Goal: Information Seeking & Learning: Learn about a topic

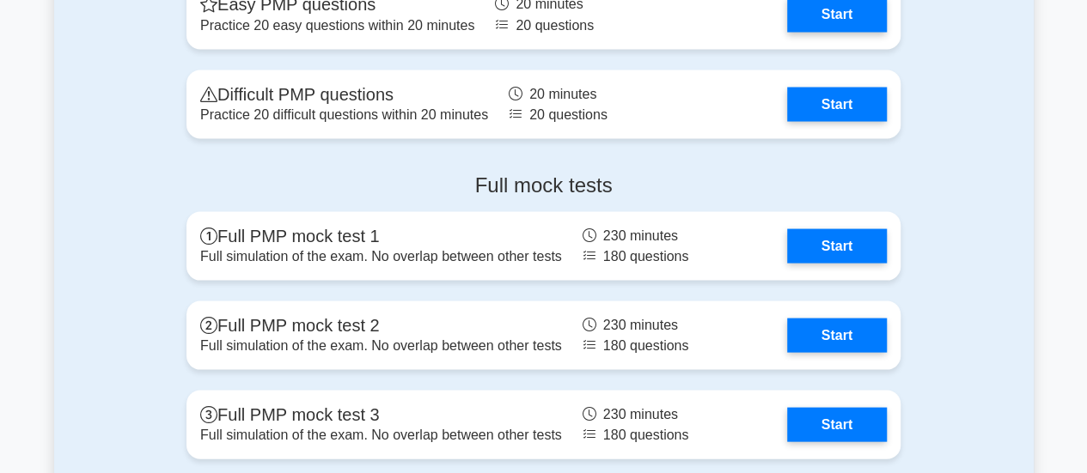
scroll to position [4898, 0]
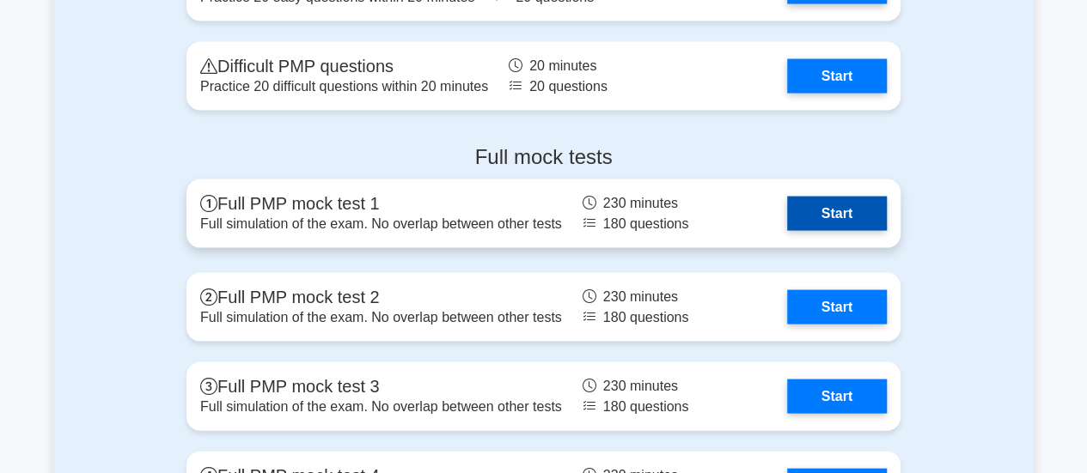
click at [840, 206] on link "Start" at bounding box center [837, 214] width 100 height 34
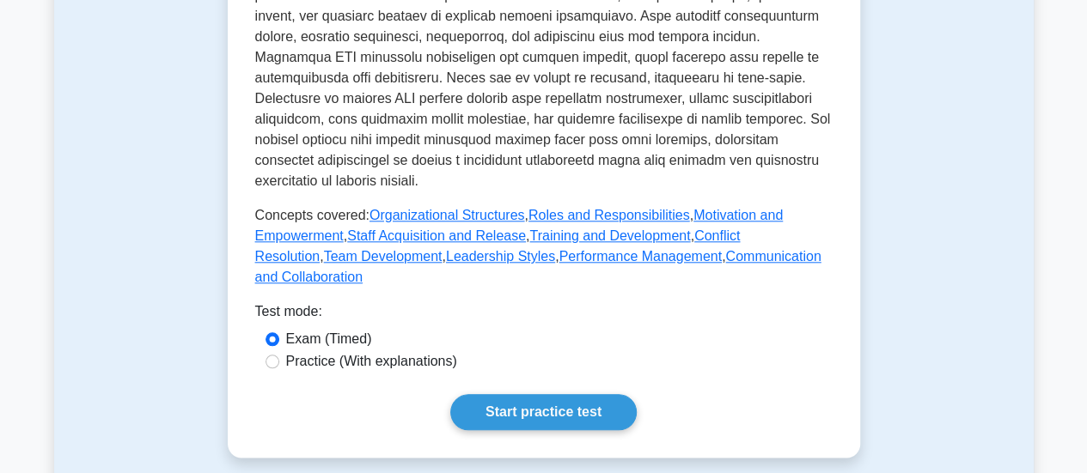
scroll to position [1117, 0]
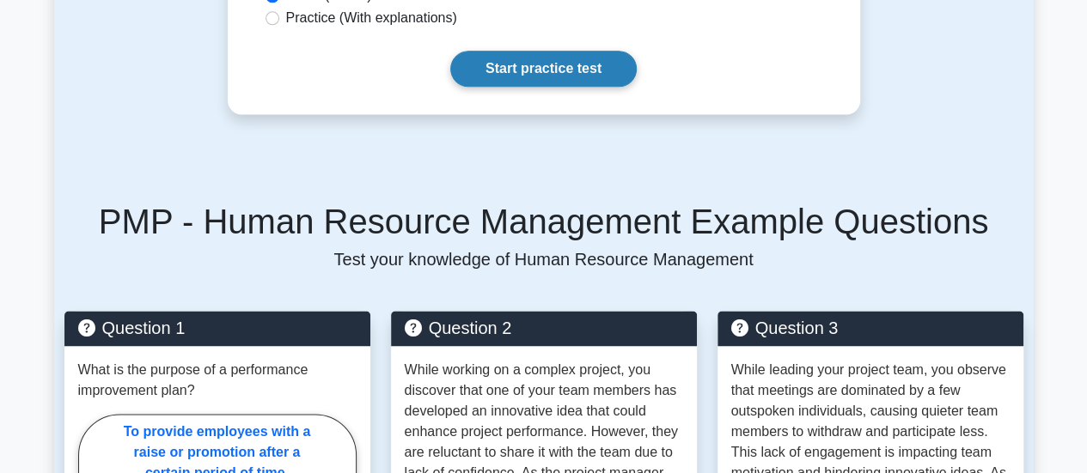
click at [568, 54] on link "Start practice test" at bounding box center [543, 69] width 186 height 36
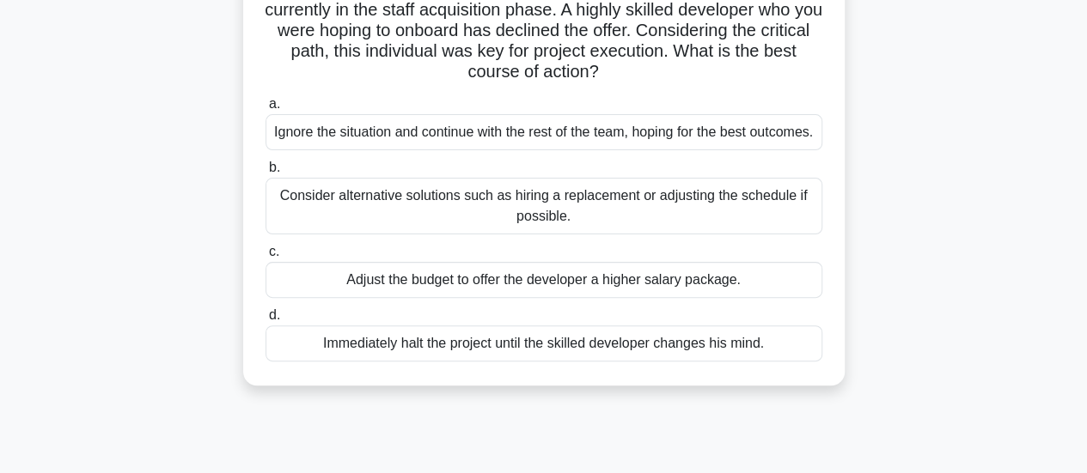
scroll to position [172, 0]
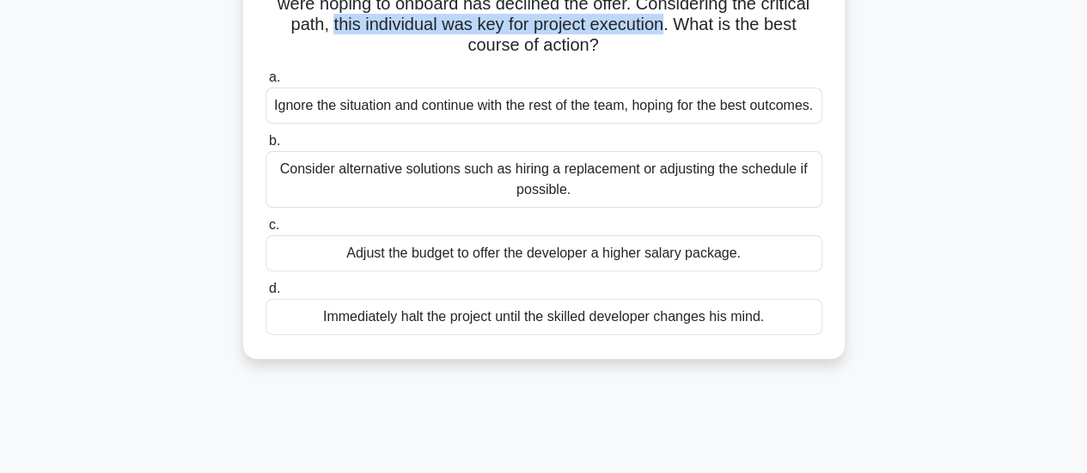
drag, startPoint x: 402, startPoint y: 23, endPoint x: 742, endPoint y: 25, distance: 339.4
click at [742, 25] on h5 "You're the project manager for a software development project and you're curren…" at bounding box center [544, 4] width 560 height 105
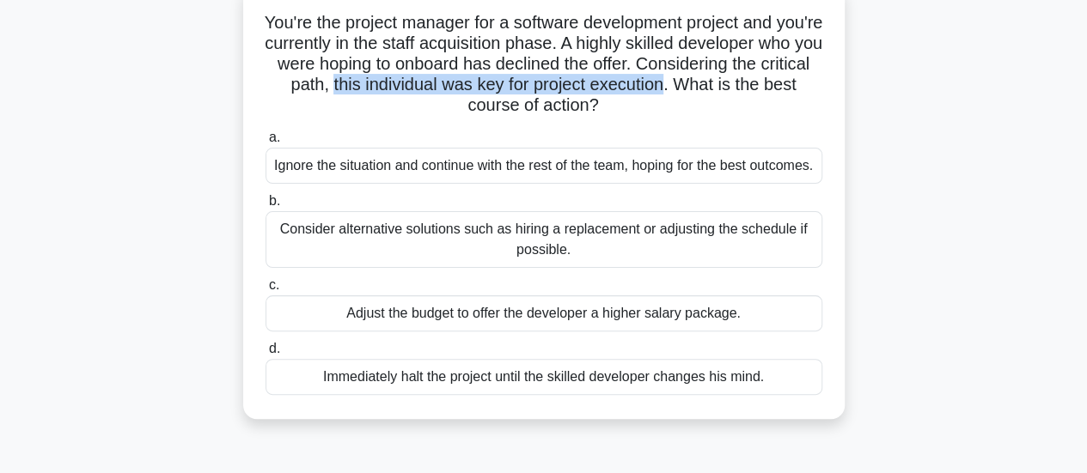
scroll to position [86, 0]
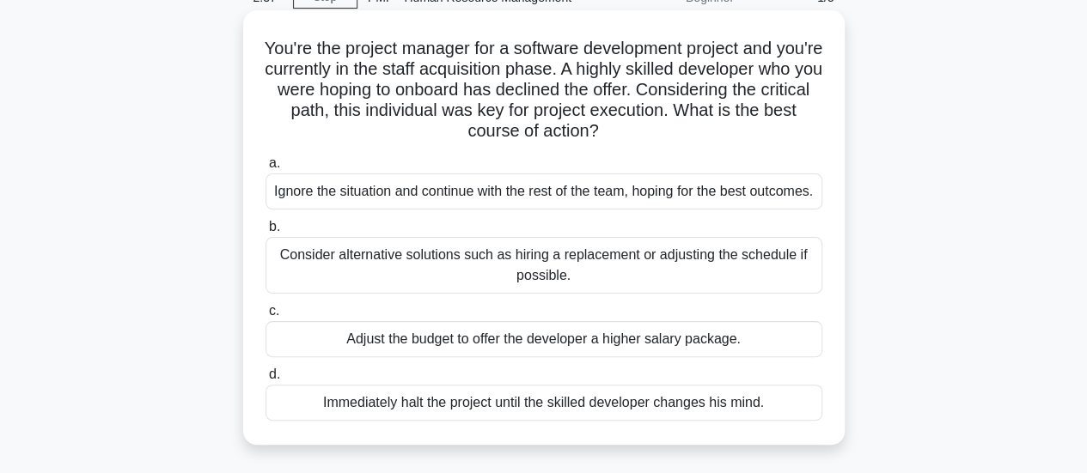
click at [623, 73] on h5 "You're the project manager for a software development project and you're curren…" at bounding box center [544, 90] width 560 height 105
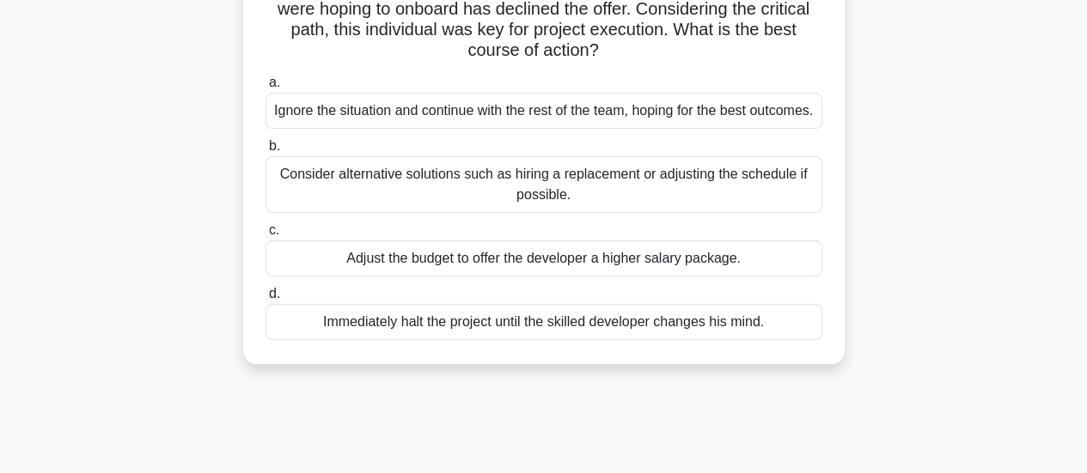
scroll to position [172, 0]
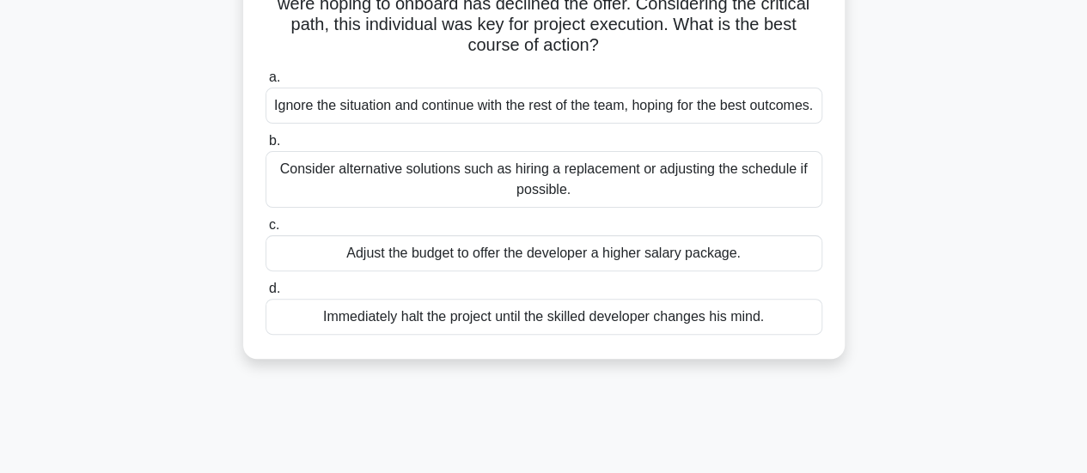
click at [355, 208] on div "Consider alternative solutions such as hiring a replacement or adjusting the sc…" at bounding box center [544, 179] width 557 height 57
click at [266, 147] on input "b. Consider alternative solutions such as hiring a replacement or adjusting the…" at bounding box center [266, 141] width 0 height 11
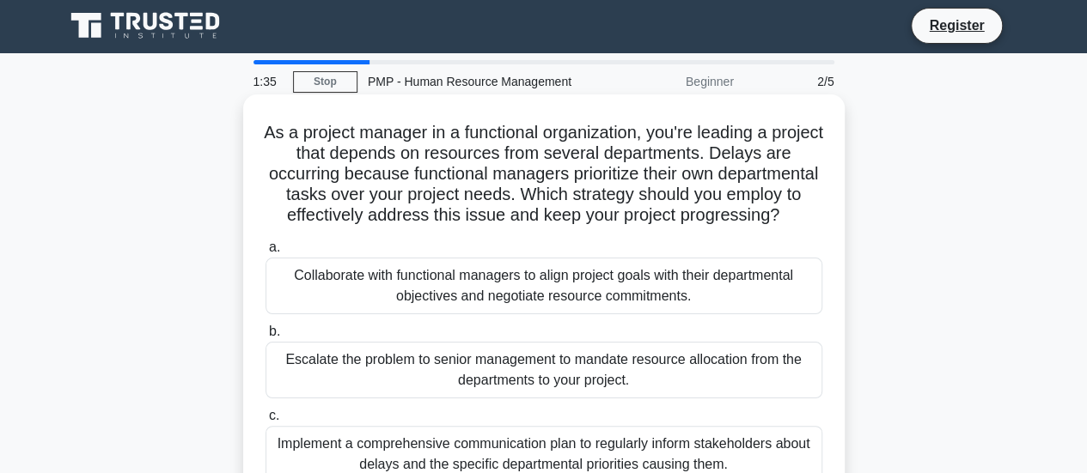
scroll to position [0, 0]
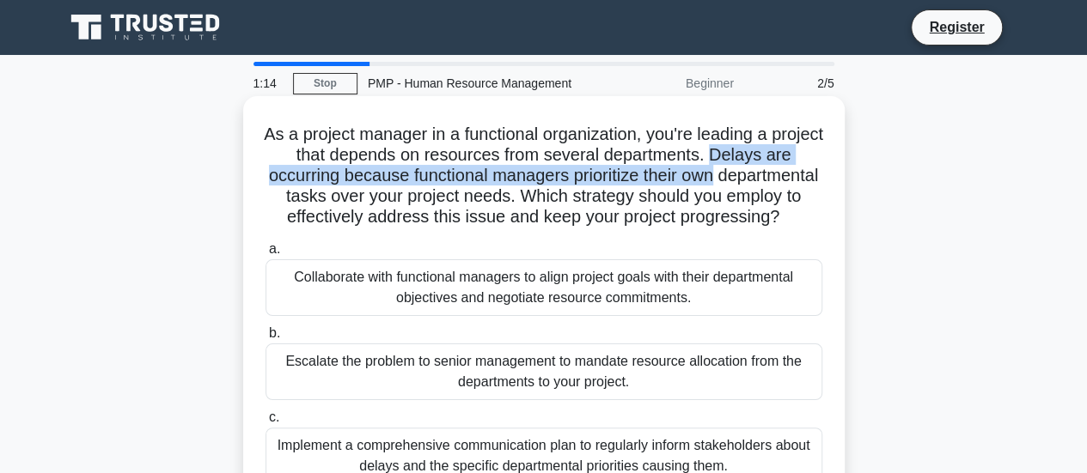
drag, startPoint x: 758, startPoint y: 161, endPoint x: 794, endPoint y: 172, distance: 37.8
click at [794, 172] on h5 "As a project manager in a functional organization, you're leading a project tha…" at bounding box center [544, 176] width 560 height 105
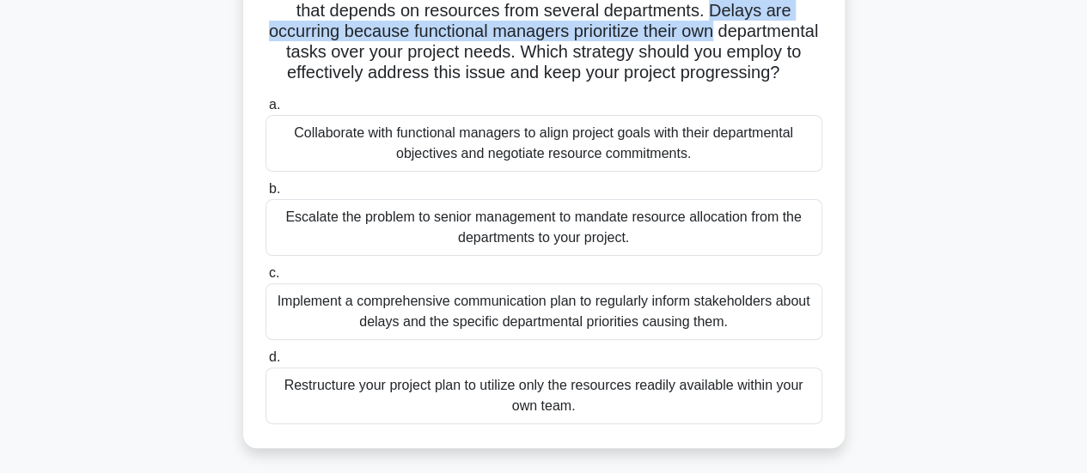
scroll to position [172, 0]
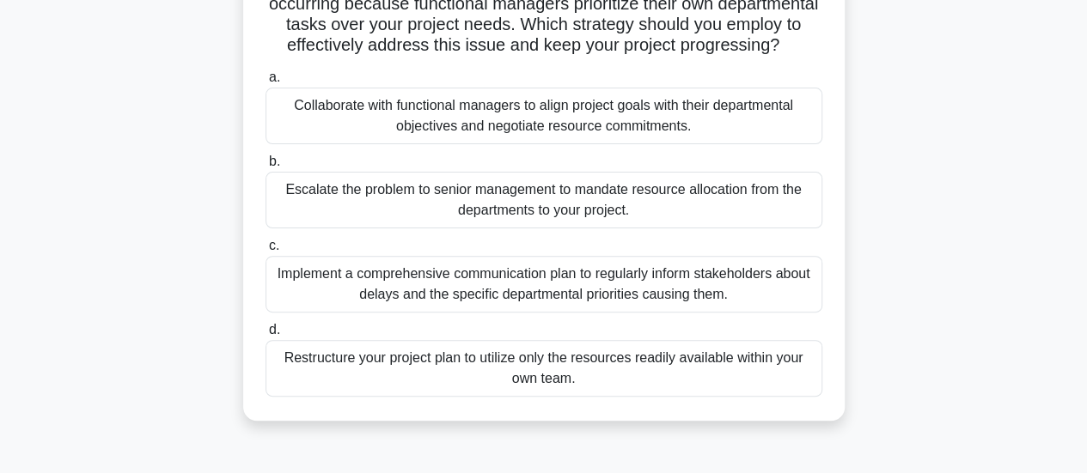
click at [500, 142] on div "Collaborate with functional managers to align project goals with their departme…" at bounding box center [544, 116] width 557 height 57
click at [266, 83] on input "a. Collaborate with functional managers to align project goals with their depar…" at bounding box center [266, 77] width 0 height 11
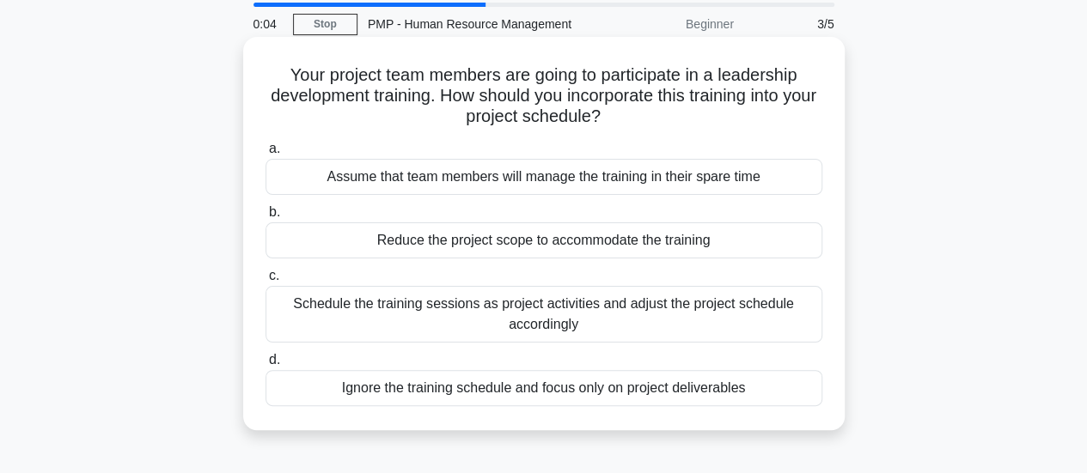
scroll to position [86, 0]
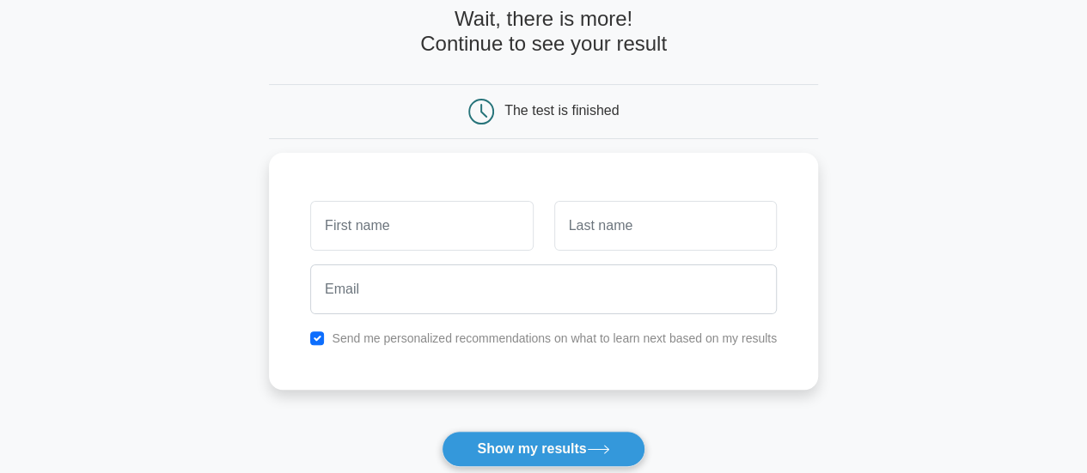
scroll to position [258, 0]
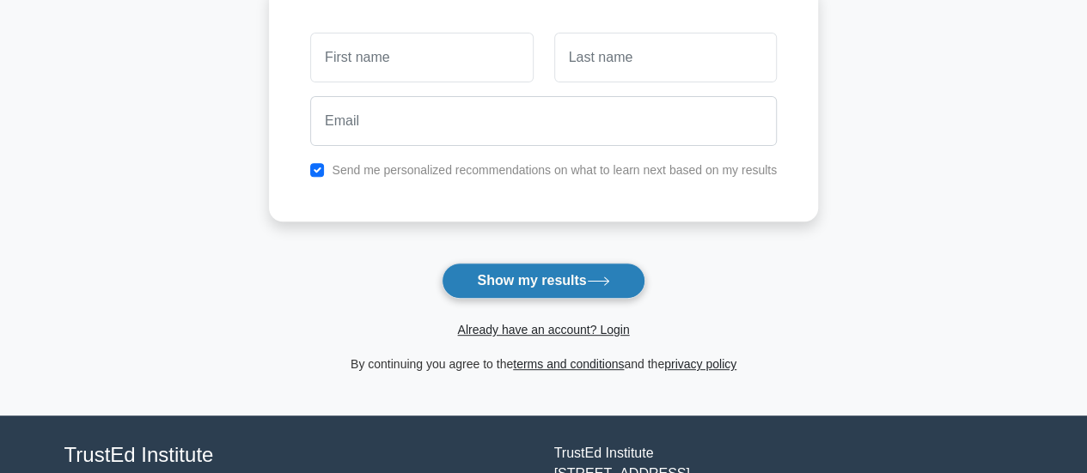
click at [545, 280] on button "Show my results" at bounding box center [543, 281] width 203 height 36
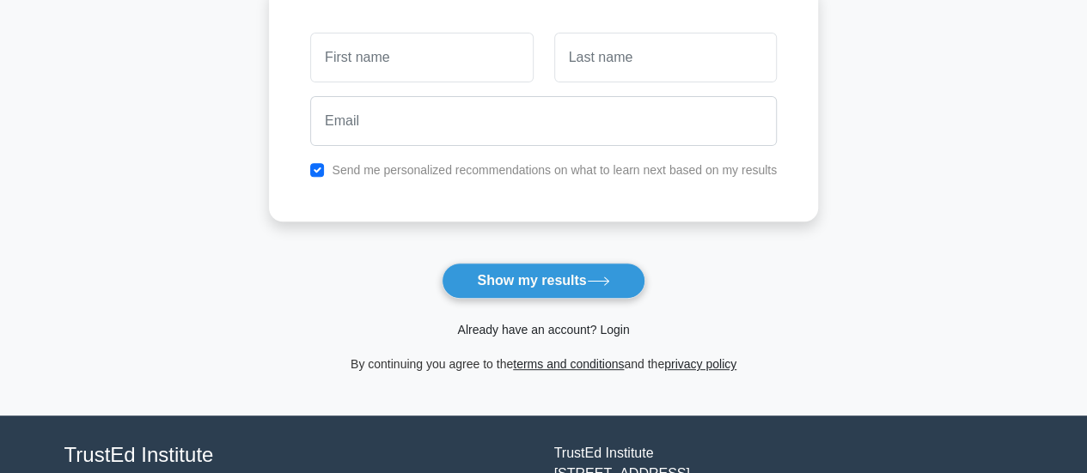
click at [565, 329] on link "Already have an account? Login" at bounding box center [543, 330] width 172 height 14
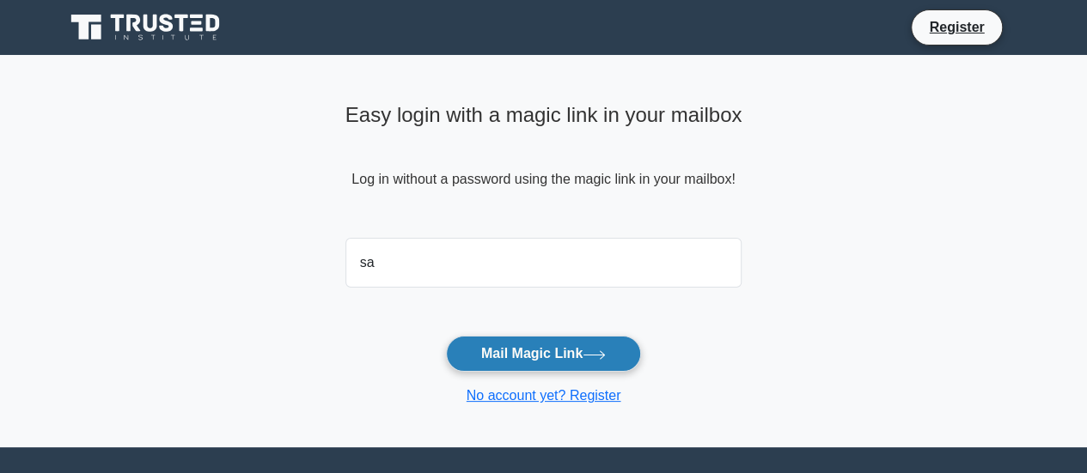
type input "sachinechavan@gmail.com"
click at [533, 351] on button "Mail Magic Link" at bounding box center [543, 354] width 195 height 36
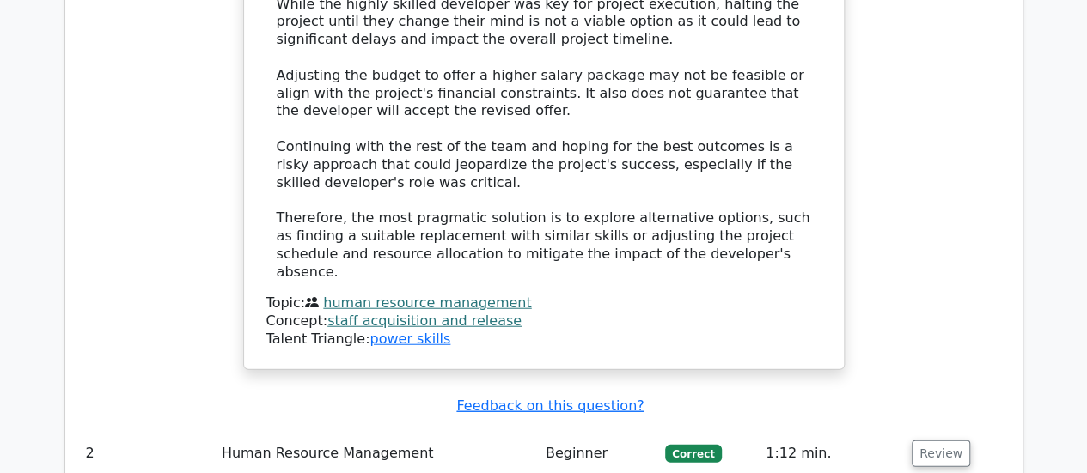
scroll to position [2148, 0]
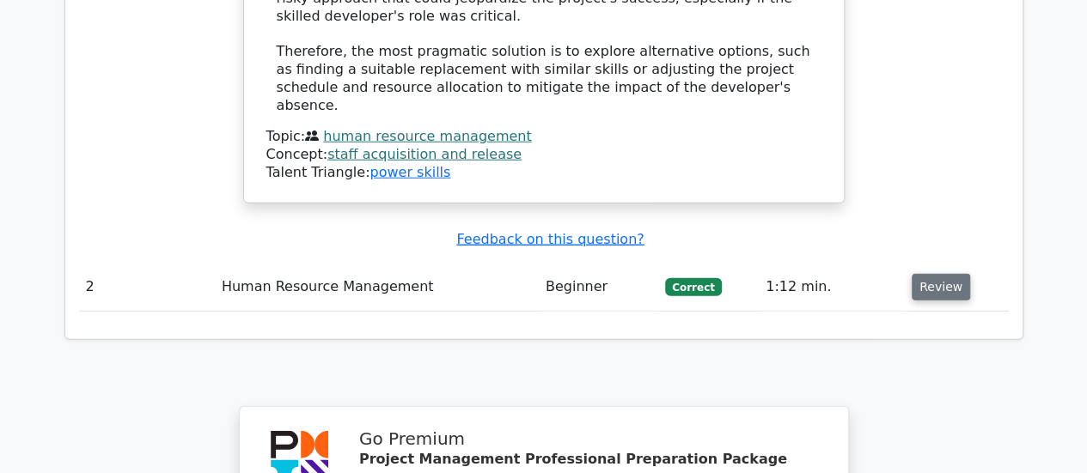
click at [937, 274] on button "Review" at bounding box center [941, 287] width 58 height 27
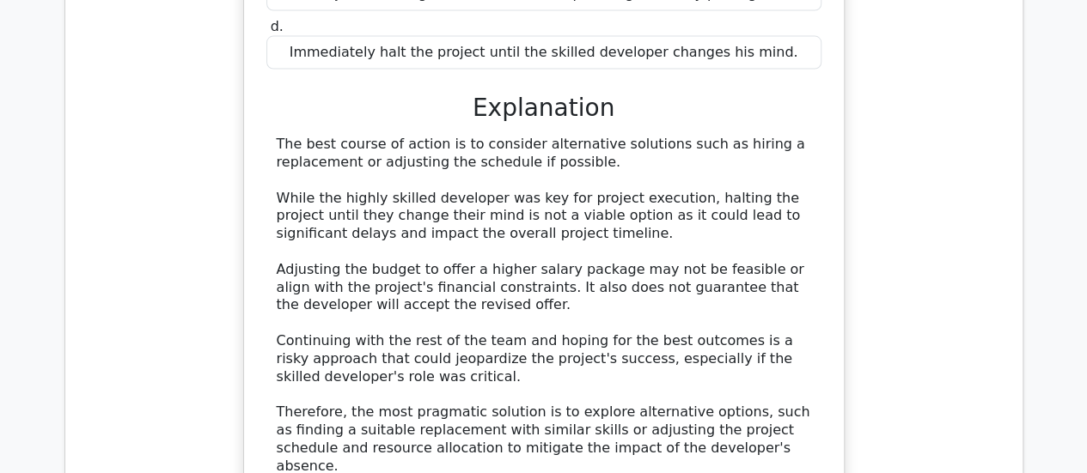
scroll to position [1547, 0]
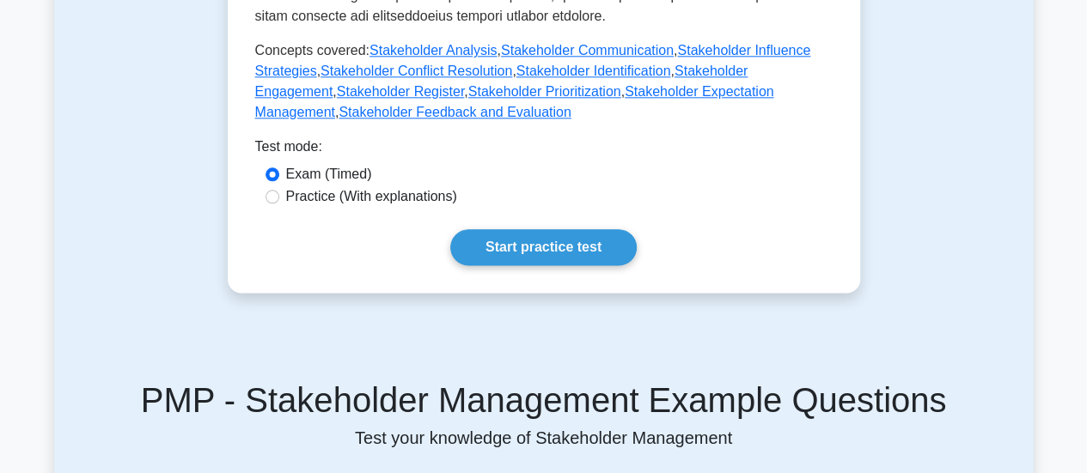
scroll to position [1117, 0]
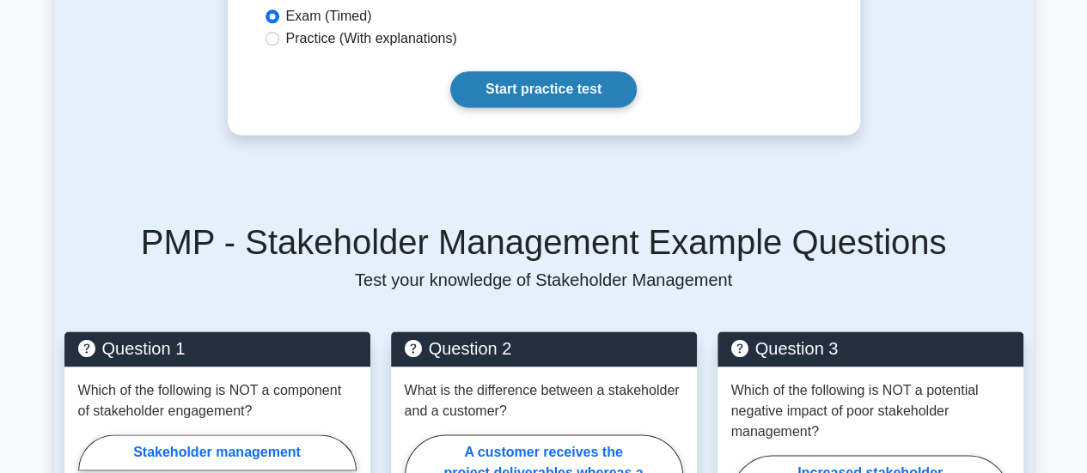
click at [522, 71] on link "Start practice test" at bounding box center [543, 89] width 186 height 36
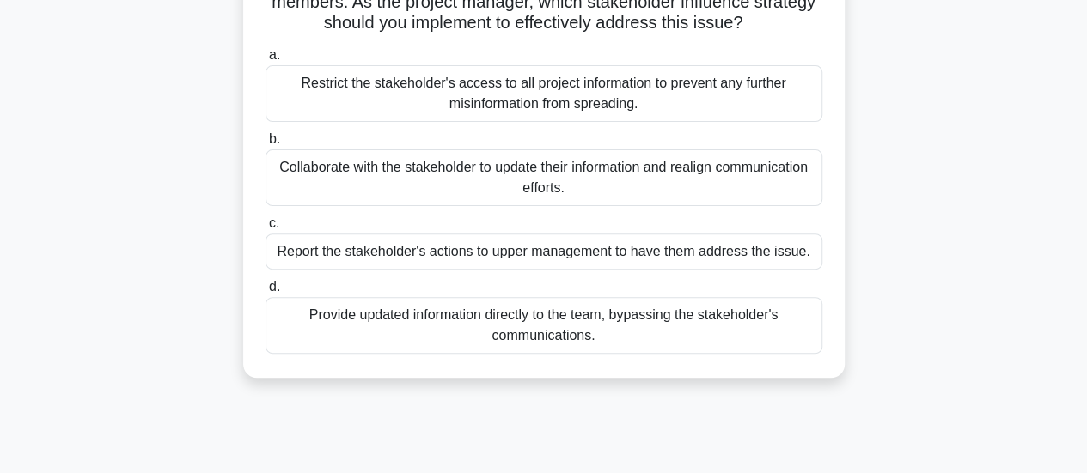
scroll to position [172, 0]
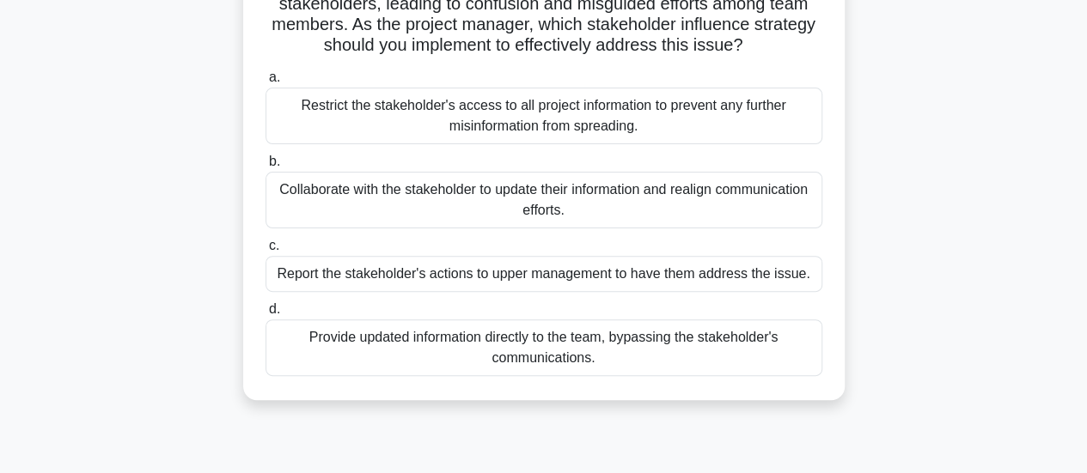
click at [375, 192] on div "Collaborate with the stakeholder to update their information and realign commun…" at bounding box center [544, 200] width 557 height 57
click at [266, 168] on input "b. Collaborate with the stakeholder to update their information and realign com…" at bounding box center [266, 161] width 0 height 11
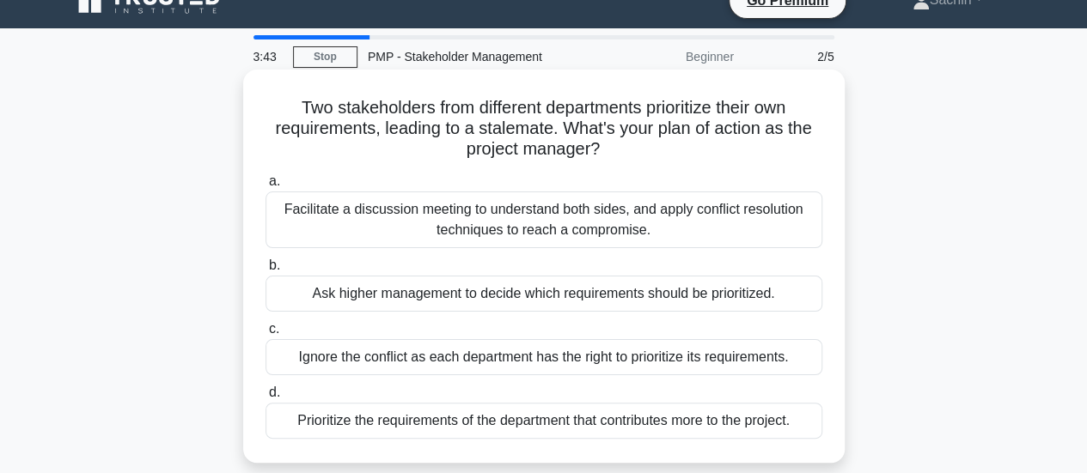
scroll to position [0, 0]
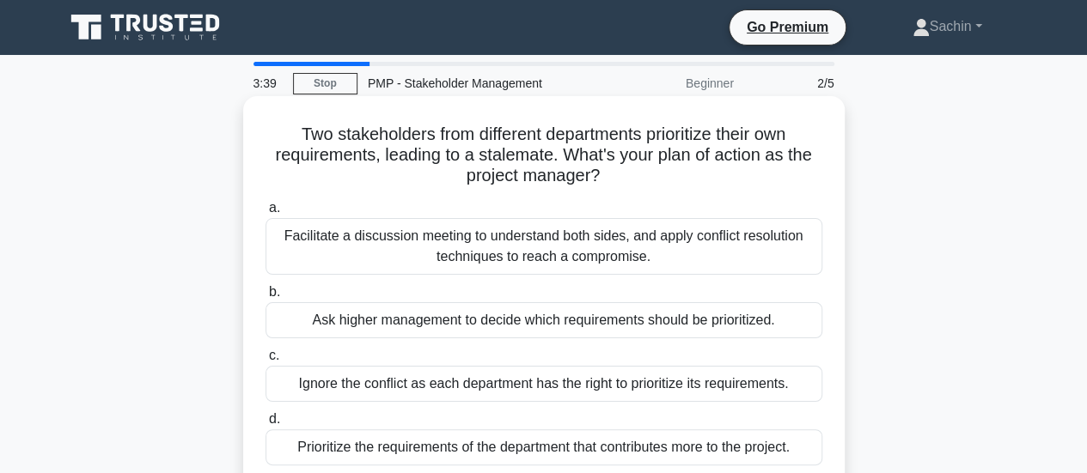
click at [457, 255] on div "Facilitate a discussion meeting to understand both sides, and apply conflict re…" at bounding box center [544, 246] width 557 height 57
click at [266, 214] on input "a. Facilitate a discussion meeting to understand both sides, and apply conflict…" at bounding box center [266, 208] width 0 height 11
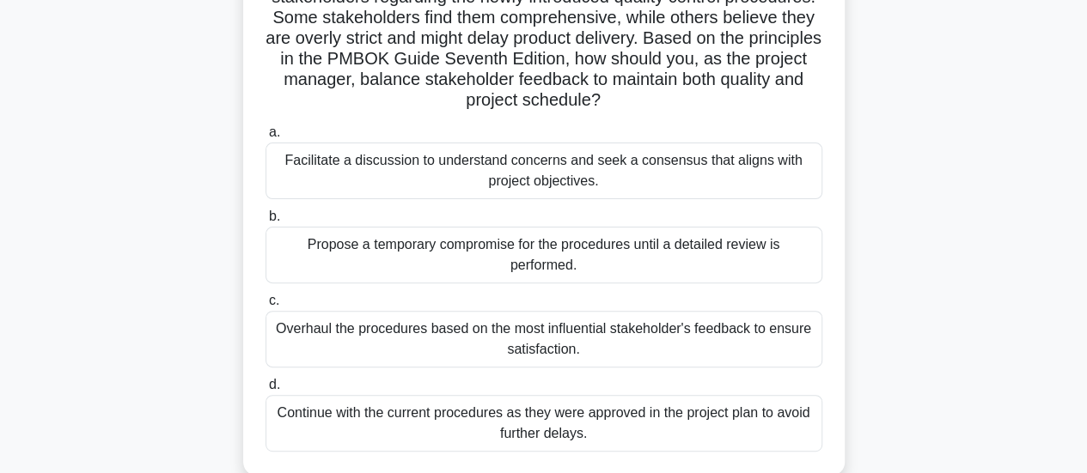
scroll to position [258, 0]
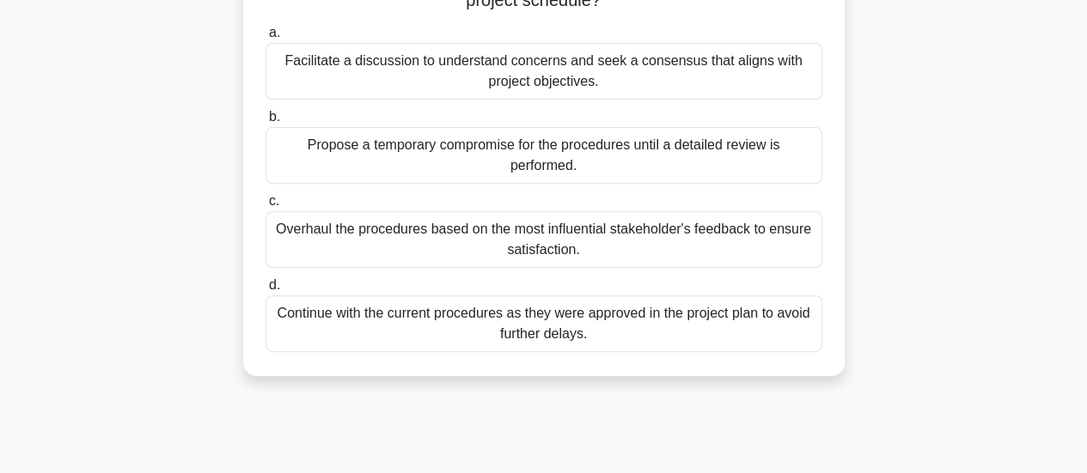
click at [438, 71] on div "Facilitate a discussion to understand concerns and seek a consensus that aligns…" at bounding box center [544, 71] width 557 height 57
click at [266, 39] on input "a. Facilitate a discussion to understand concerns and seek a consensus that ali…" at bounding box center [266, 32] width 0 height 11
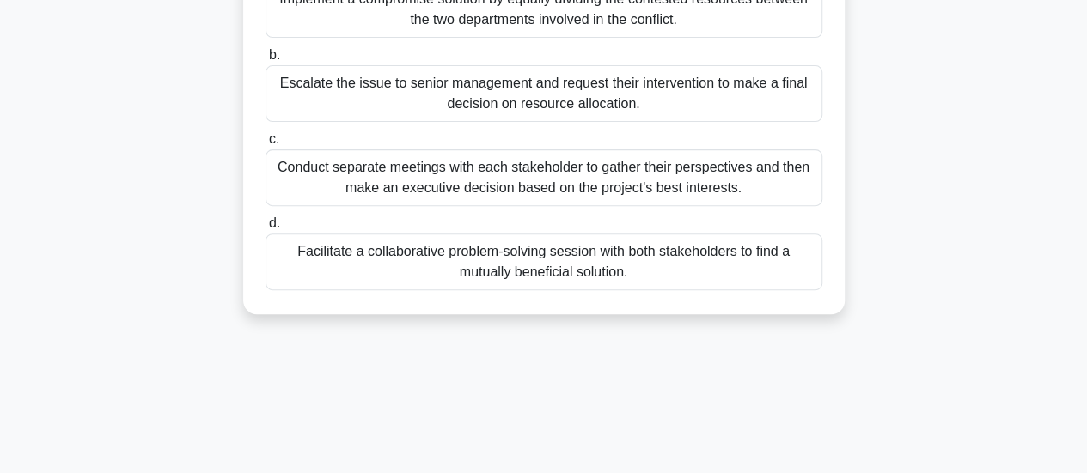
click at [605, 264] on div "Facilitate a collaborative problem-solving session with both stakeholders to fi…" at bounding box center [544, 262] width 557 height 57
click at [266, 229] on input "d. Facilitate a collaborative problem-solving session with both stakeholders to…" at bounding box center [266, 223] width 0 height 11
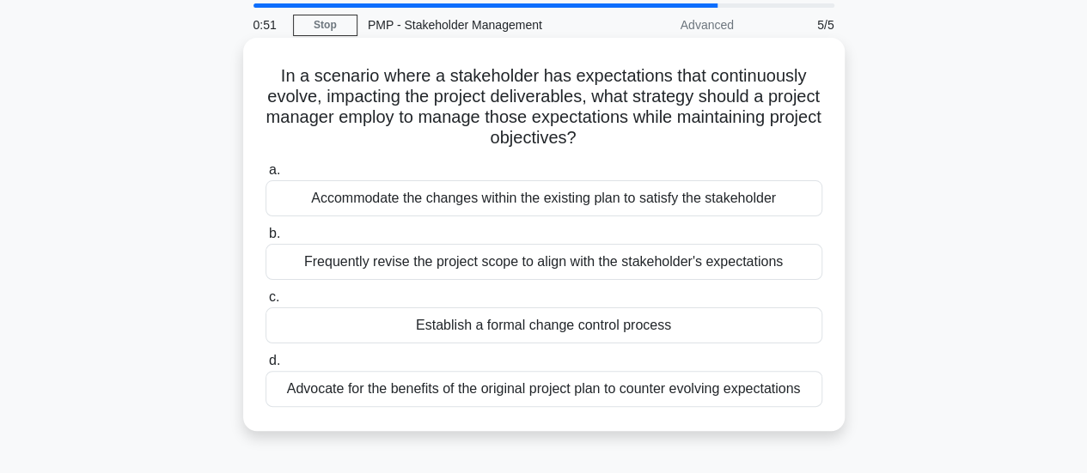
scroll to position [86, 0]
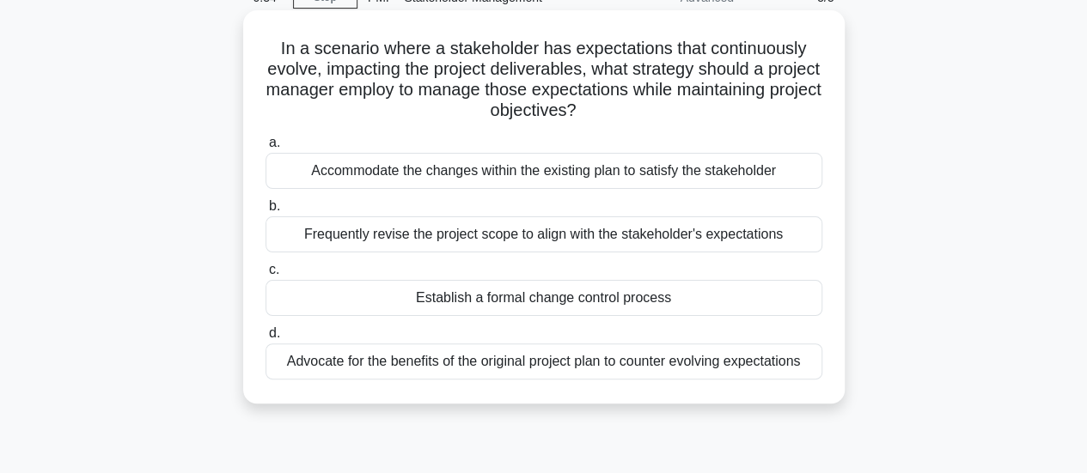
click at [521, 172] on div "Accommodate the changes within the existing plan to satisfy the stakeholder" at bounding box center [544, 171] width 557 height 36
click at [266, 149] on input "a. Accommodate the changes within the existing plan to satisfy the stakeholder" at bounding box center [266, 142] width 0 height 11
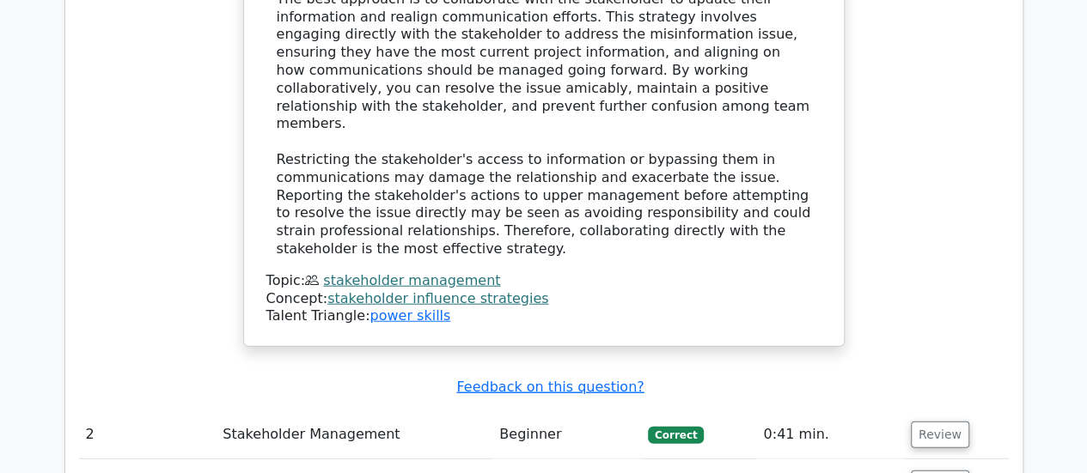
scroll to position [2062, 0]
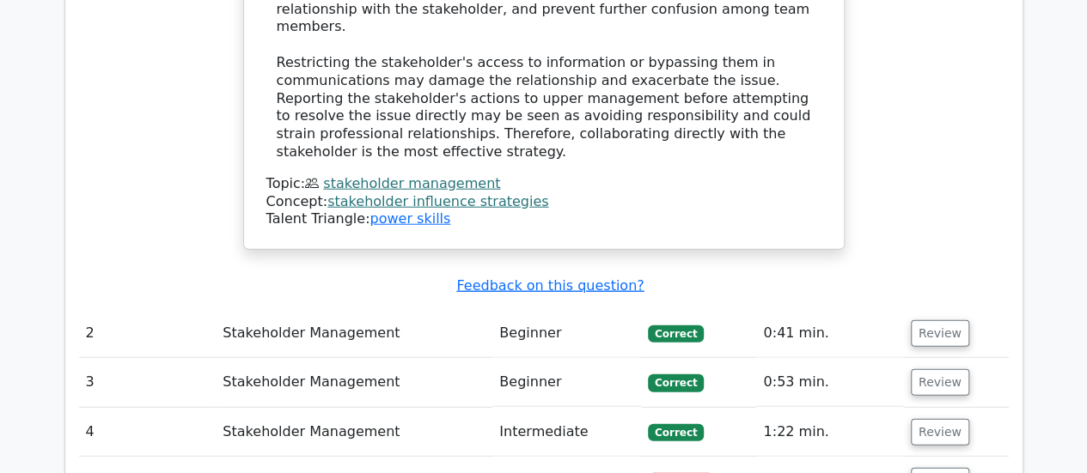
scroll to position [2234, 0]
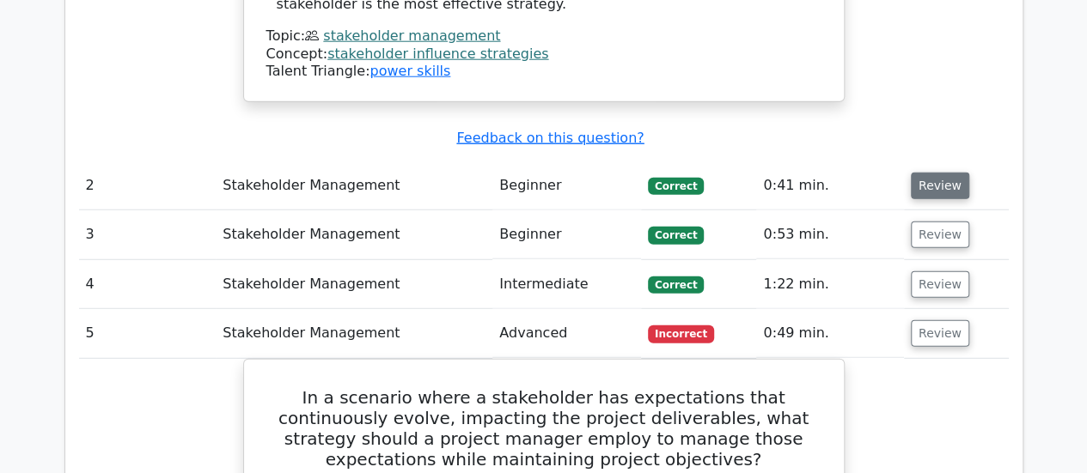
click at [937, 173] on button "Review" at bounding box center [940, 186] width 58 height 27
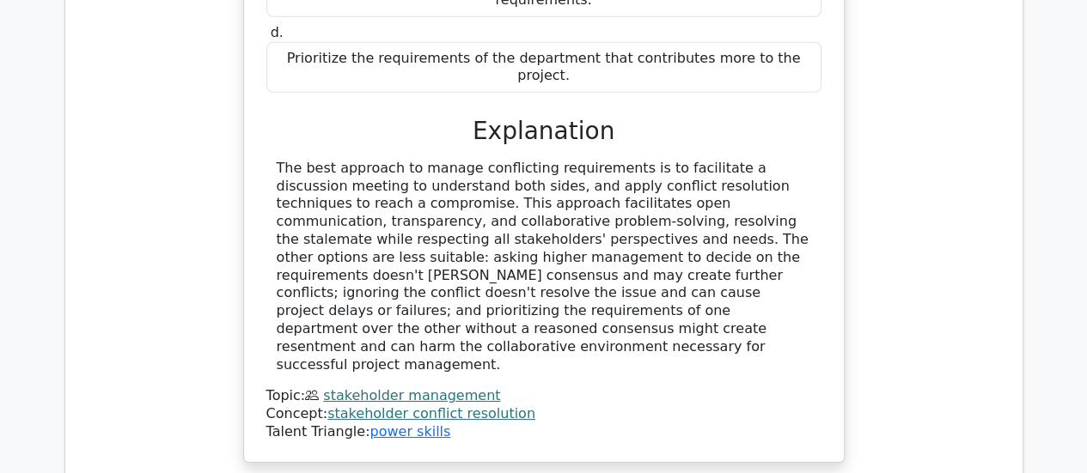
scroll to position [2836, 0]
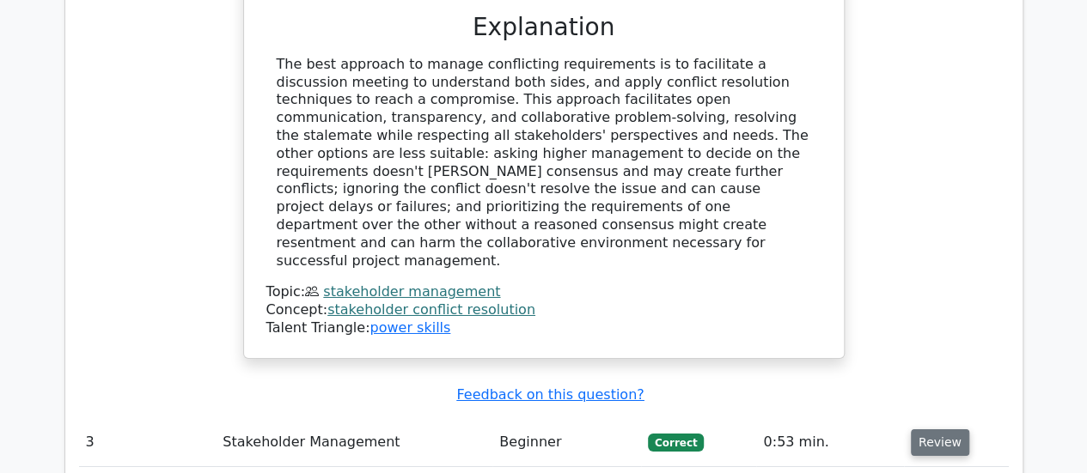
click at [933, 430] on button "Review" at bounding box center [940, 443] width 58 height 27
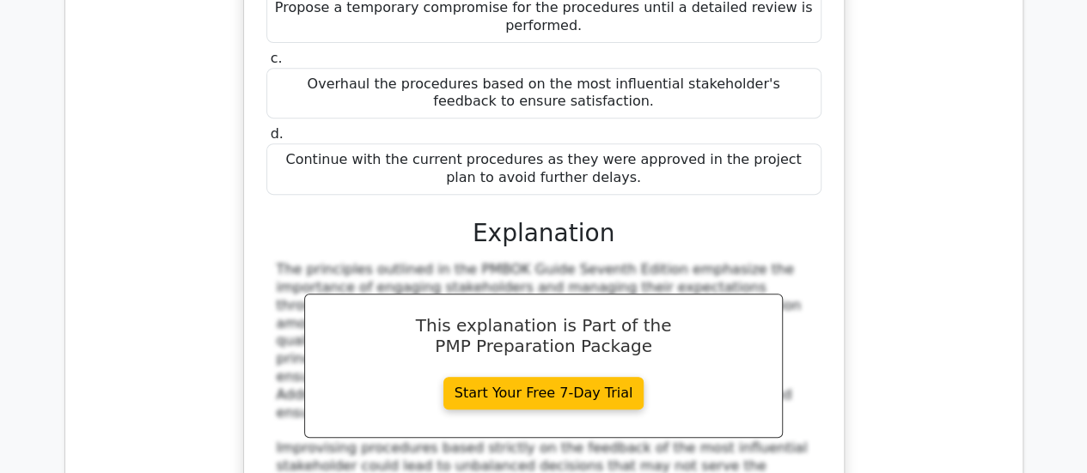
scroll to position [3867, 0]
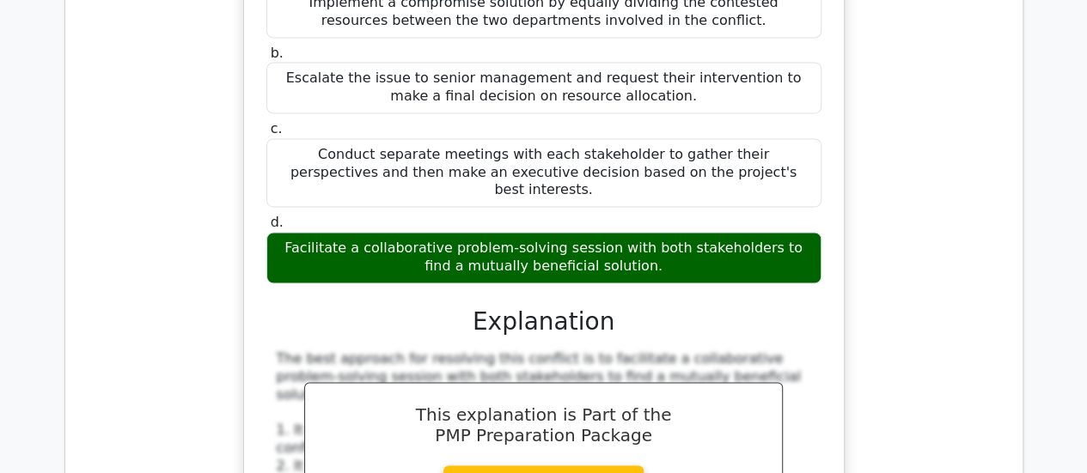
scroll to position [4383, 0]
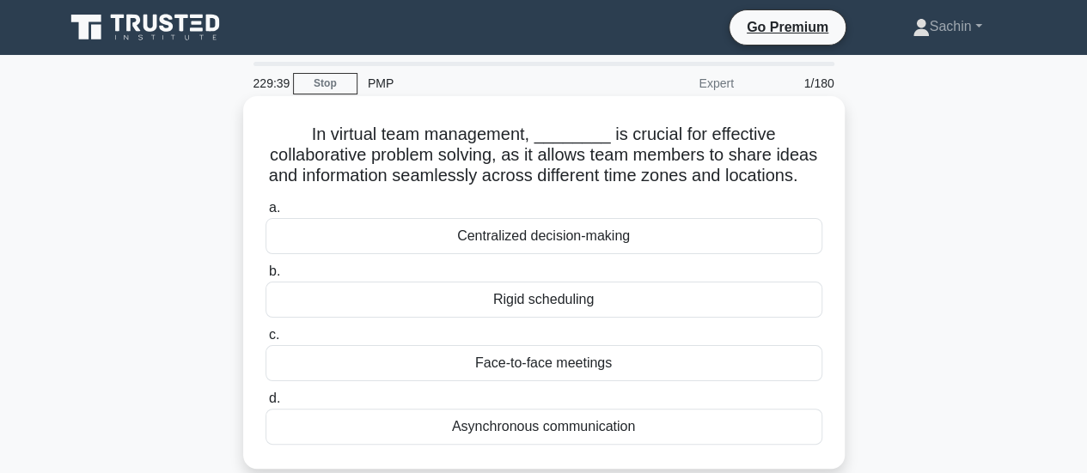
click at [557, 381] on div "Face-to-face meetings" at bounding box center [544, 363] width 557 height 36
click at [266, 341] on input "c. Face-to-face meetings" at bounding box center [266, 335] width 0 height 11
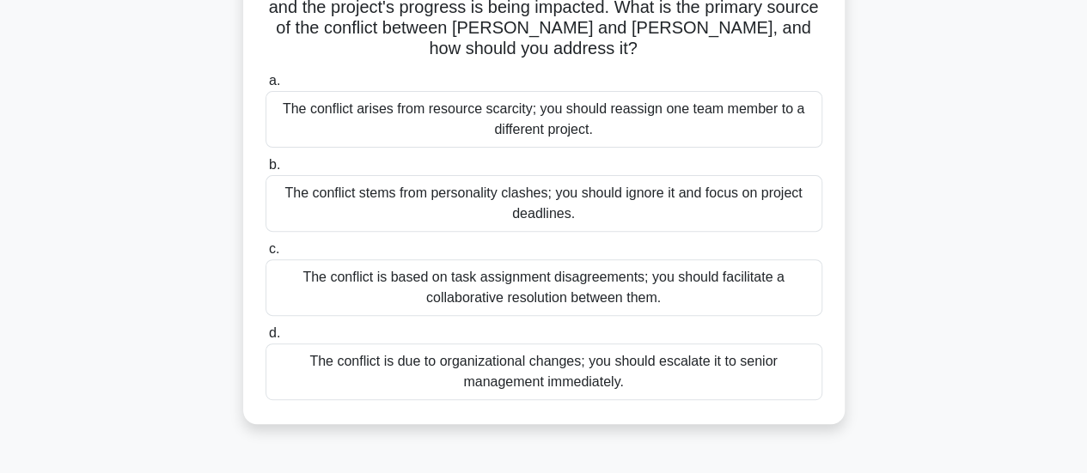
scroll to position [258, 0]
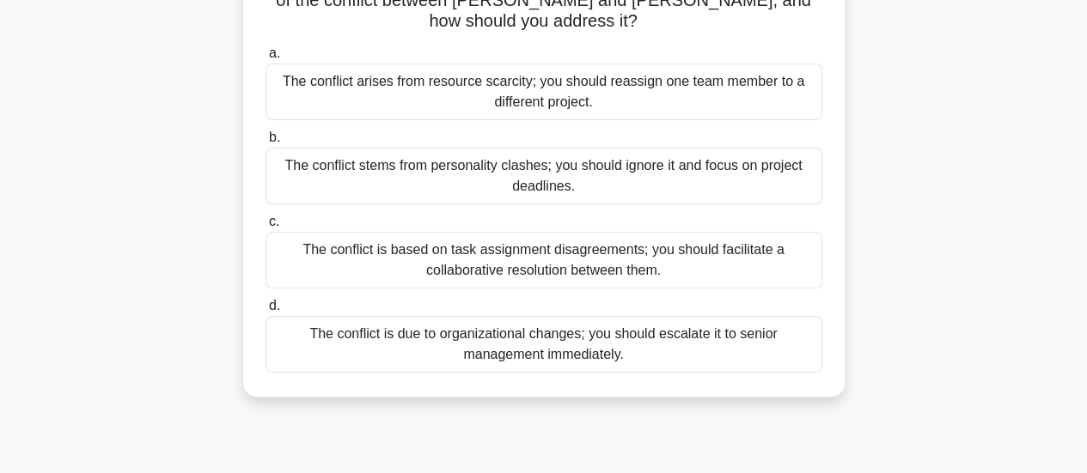
click at [586, 233] on div "The conflict is based on task assignment disagreements; you should facilitate a…" at bounding box center [544, 260] width 557 height 57
click at [266, 228] on input "c. The conflict is based on task assignment disagreements; you should facilitat…" at bounding box center [266, 222] width 0 height 11
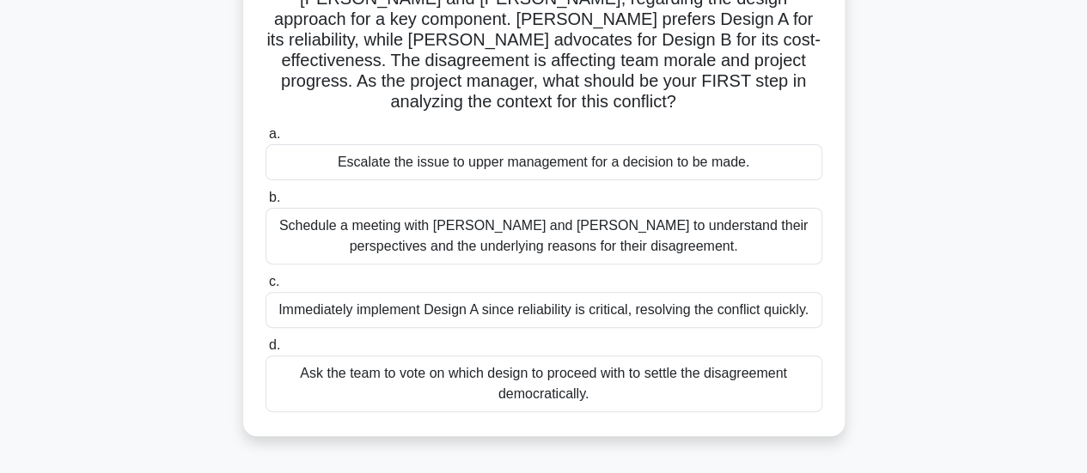
scroll to position [172, 0]
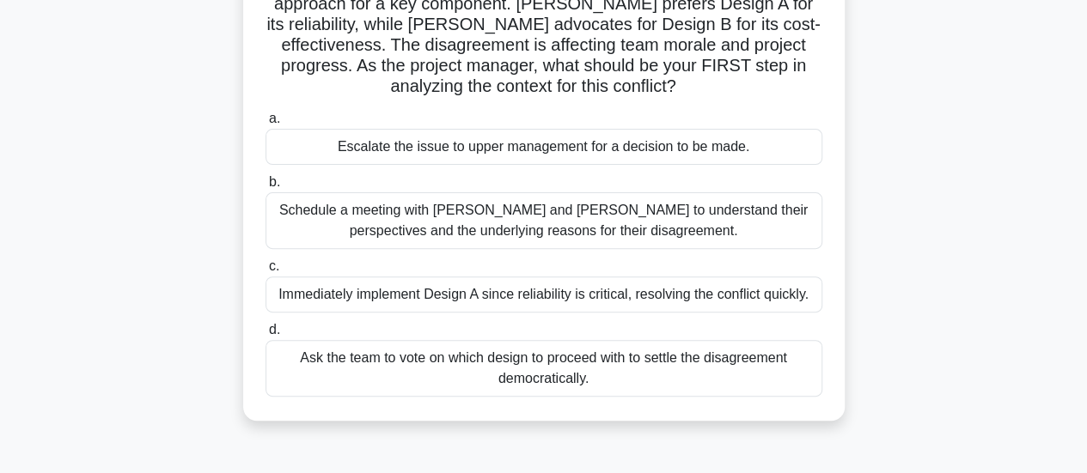
click at [515, 229] on div "Schedule a meeting with Sarah and John to understand their perspectives and the…" at bounding box center [544, 220] width 557 height 57
click at [266, 188] on input "b. Schedule a meeting with Sarah and John to understand their perspectives and …" at bounding box center [266, 182] width 0 height 11
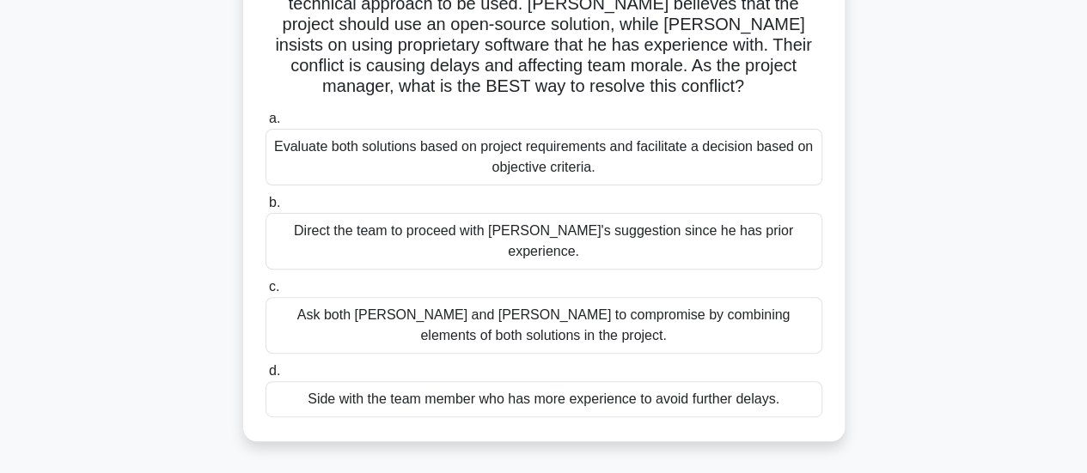
click at [613, 136] on div "Evaluate both solutions based on project requirements and facilitate a decision…" at bounding box center [544, 157] width 557 height 57
click at [266, 125] on input "a. Evaluate both solutions based on project requirements and facilitate a decis…" at bounding box center [266, 118] width 0 height 11
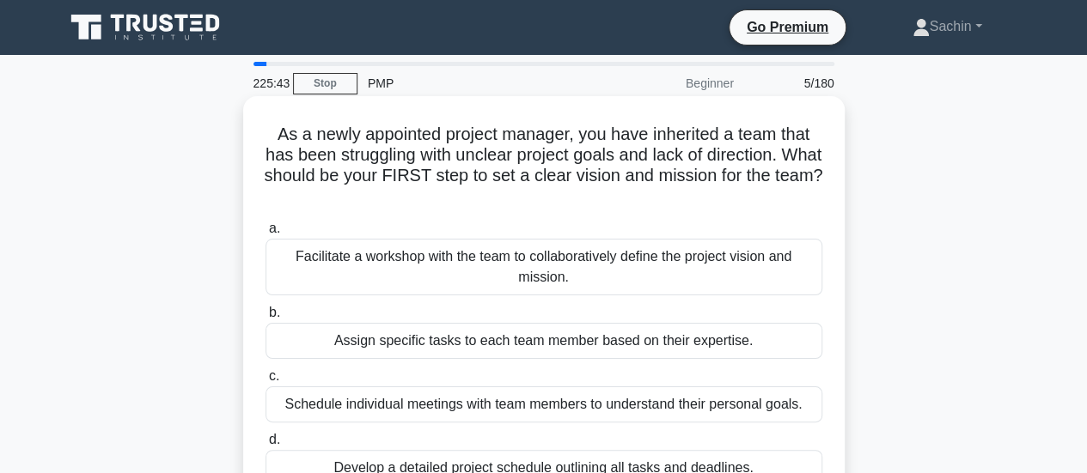
scroll to position [86, 0]
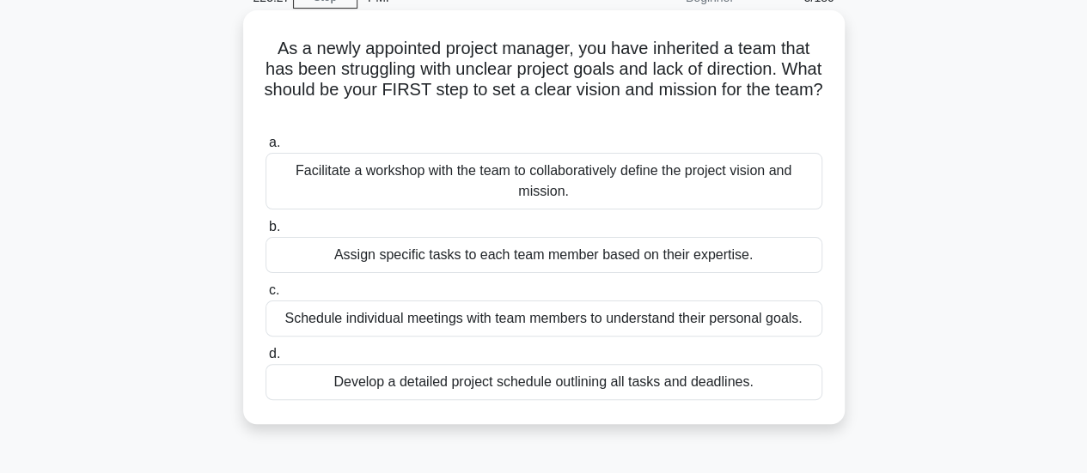
click at [657, 192] on div "Facilitate a workshop with the team to collaboratively define the project visio…" at bounding box center [544, 181] width 557 height 57
click at [266, 149] on input "a. Facilitate a workshop with the team to collaboratively define the project vi…" at bounding box center [266, 142] width 0 height 11
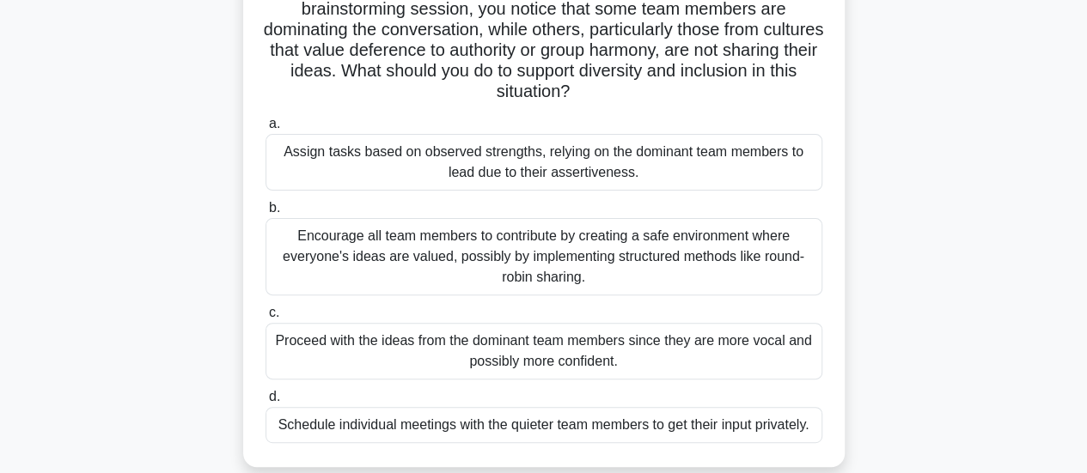
scroll to position [172, 0]
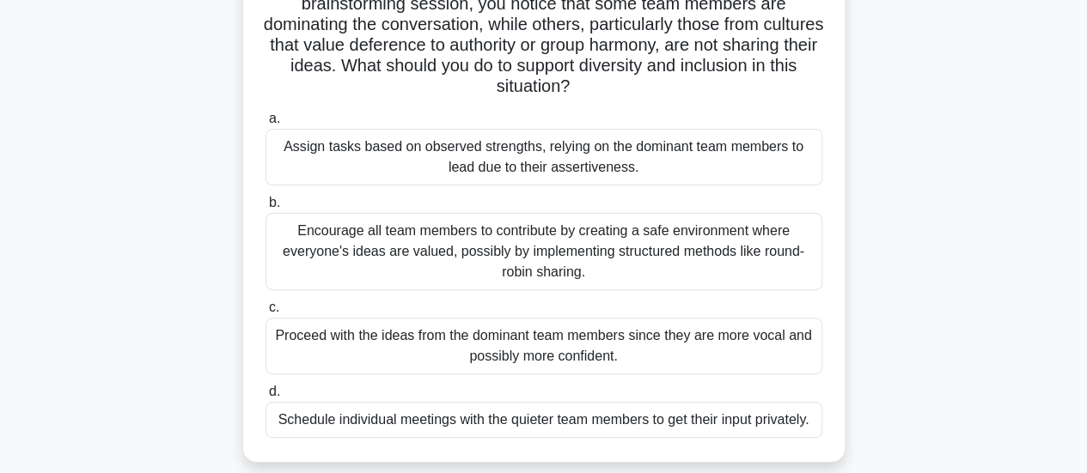
click at [433, 259] on div "Encourage all team members to contribute by creating a safe environment where e…" at bounding box center [544, 251] width 557 height 77
click at [266, 209] on input "b. Encourage all team members to contribute by creating a safe environment wher…" at bounding box center [266, 203] width 0 height 11
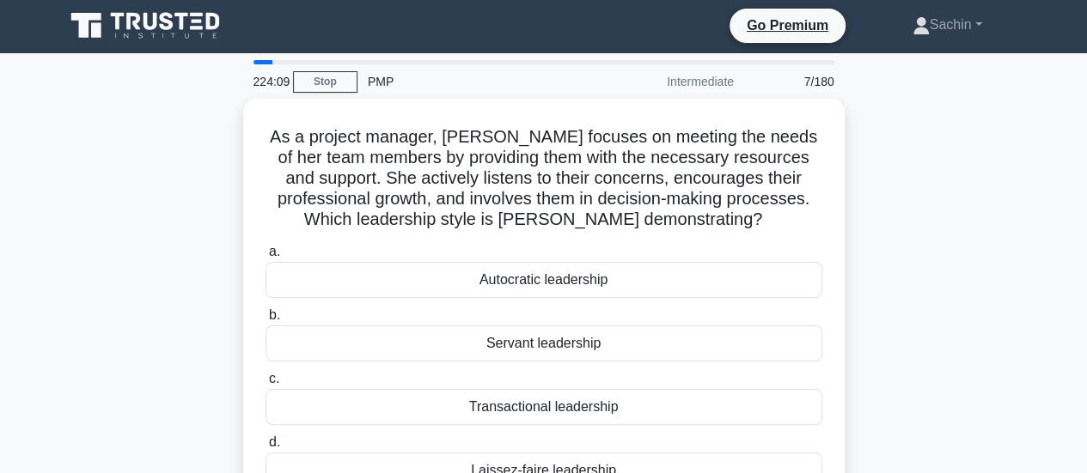
scroll to position [0, 0]
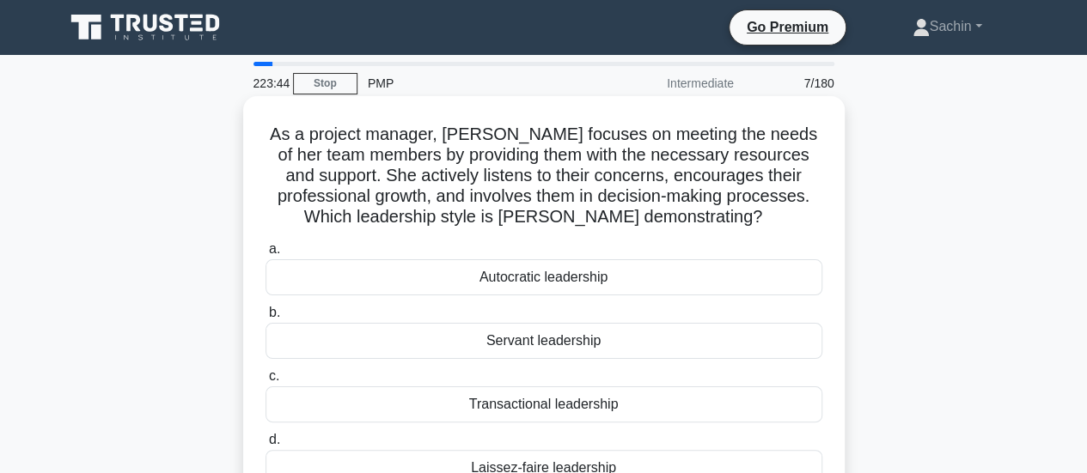
click at [532, 346] on div "Servant leadership" at bounding box center [544, 341] width 557 height 36
click at [266, 319] on input "b. Servant leadership" at bounding box center [266, 313] width 0 height 11
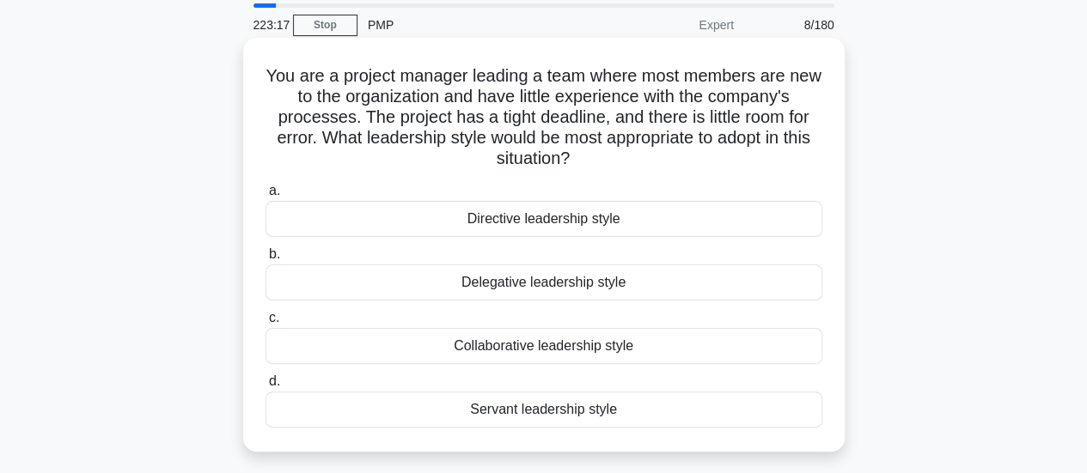
scroll to position [86, 0]
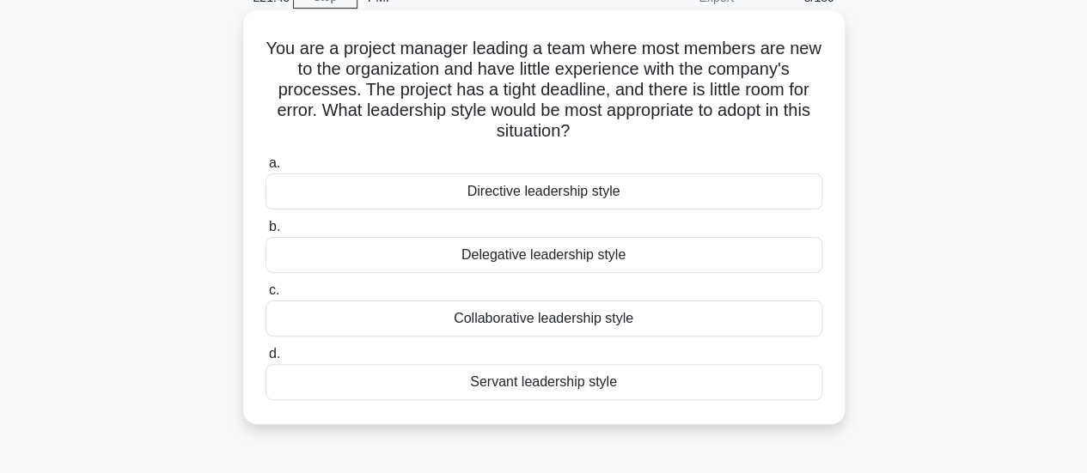
click at [589, 193] on div "Directive leadership style" at bounding box center [544, 192] width 557 height 36
click at [266, 169] on input "a. Directive leadership style" at bounding box center [266, 163] width 0 height 11
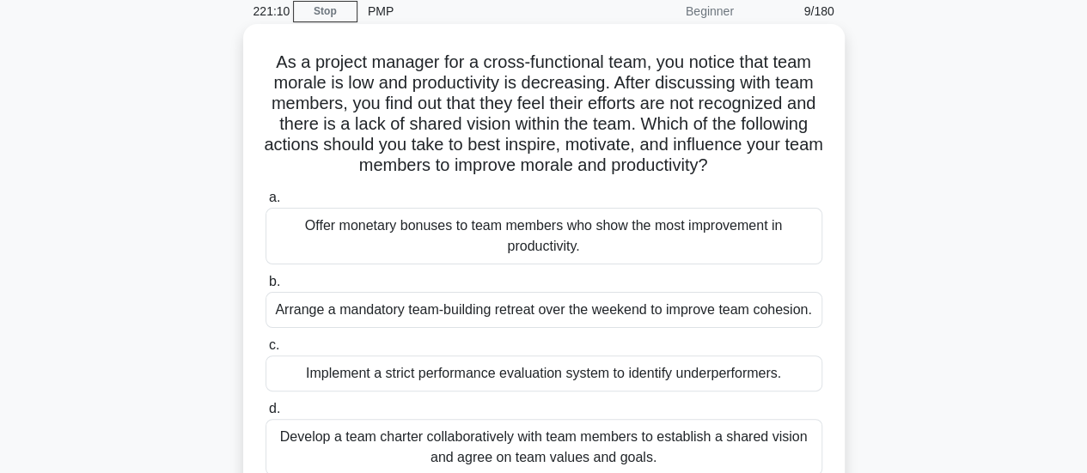
scroll to position [172, 0]
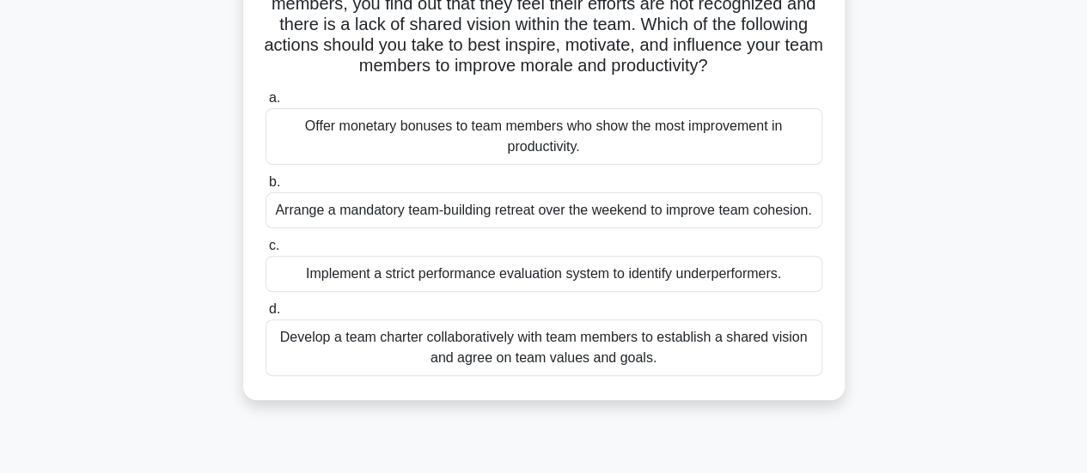
click at [459, 363] on div "Develop a team charter collaboratively with team members to establish a shared …" at bounding box center [544, 348] width 557 height 57
click at [266, 315] on input "d. Develop a team charter collaboratively with team members to establish a shar…" at bounding box center [266, 309] width 0 height 11
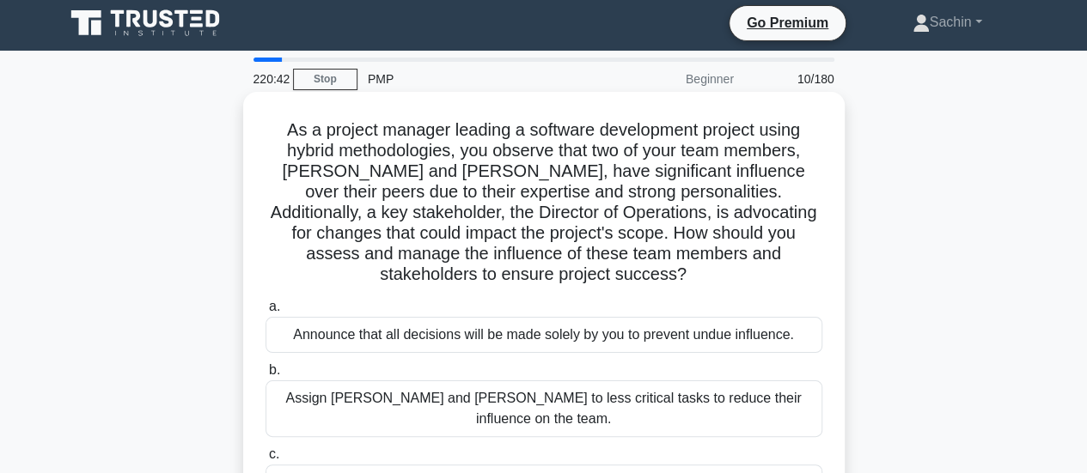
scroll to position [0, 0]
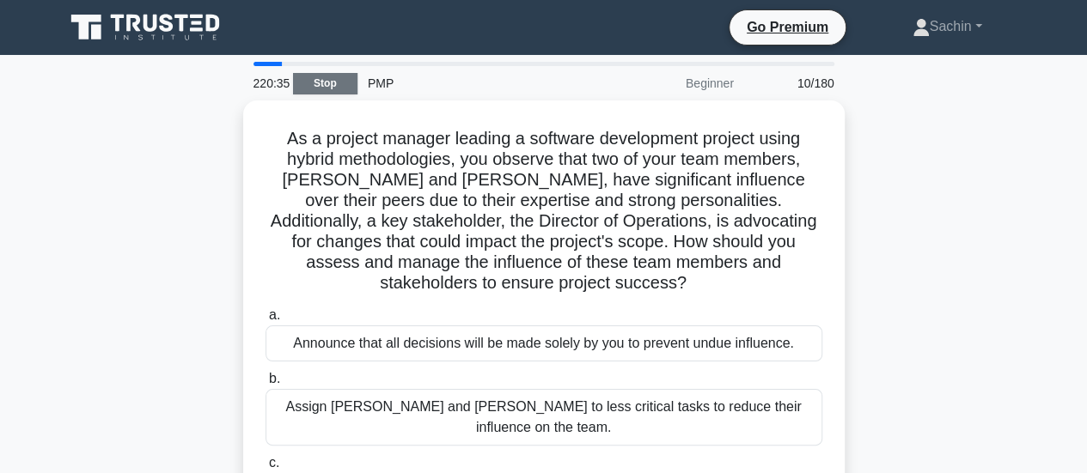
click at [328, 84] on link "Stop" at bounding box center [325, 83] width 64 height 21
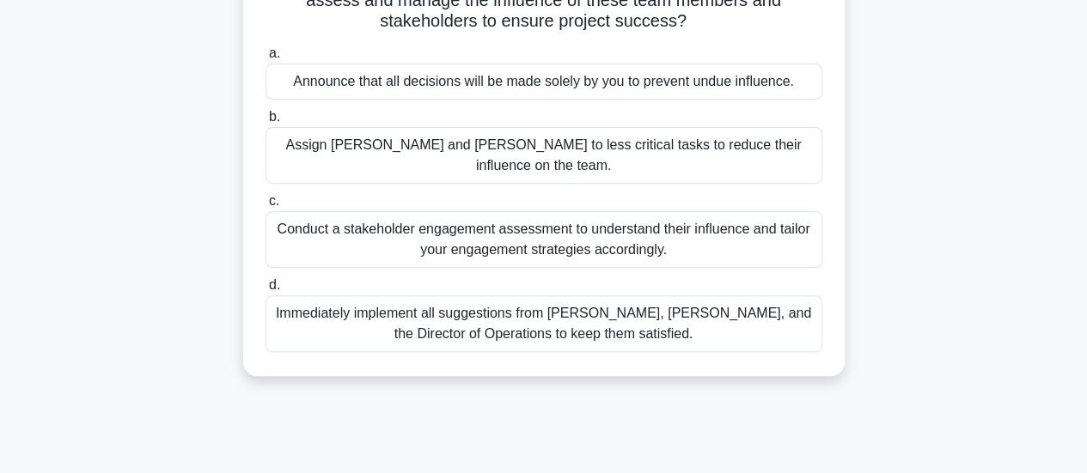
scroll to position [172, 0]
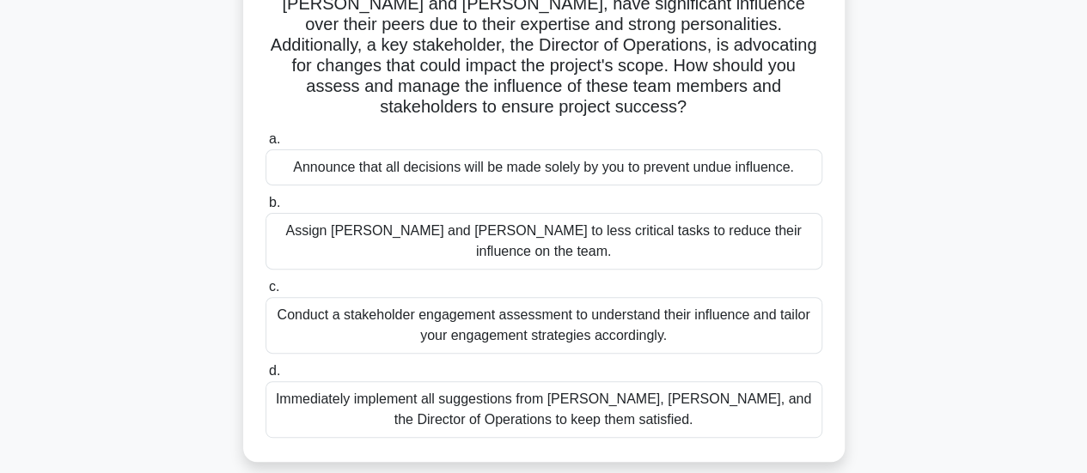
click at [394, 297] on div "Conduct a stakeholder engagement assessment to understand their influence and t…" at bounding box center [544, 325] width 557 height 57
click at [266, 293] on input "c. Conduct a stakeholder engagement assessment to understand their influence an…" at bounding box center [266, 287] width 0 height 11
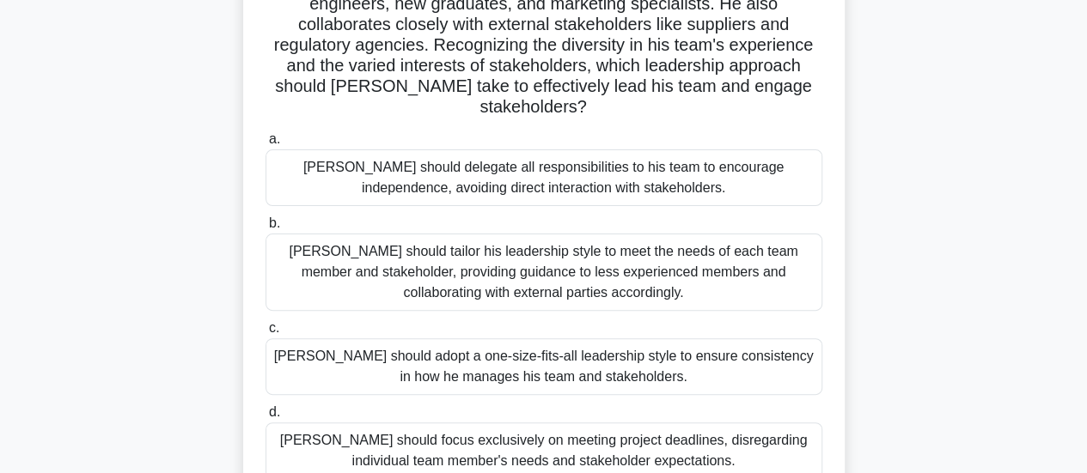
click at [444, 254] on div "John should tailor his leadership style to meet the needs of each team member a…" at bounding box center [544, 272] width 557 height 77
click at [266, 229] on input "b. John should tailor his leadership style to meet the needs of each team membe…" at bounding box center [266, 223] width 0 height 11
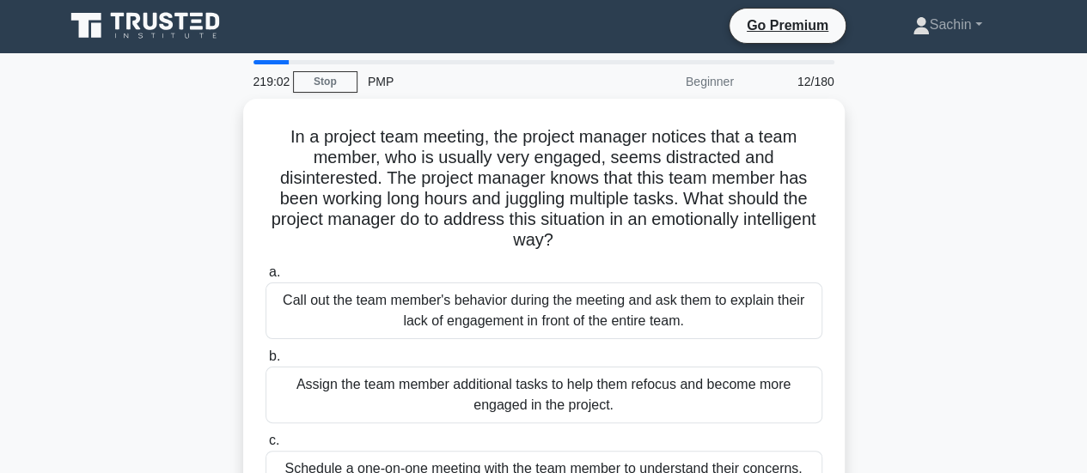
scroll to position [0, 0]
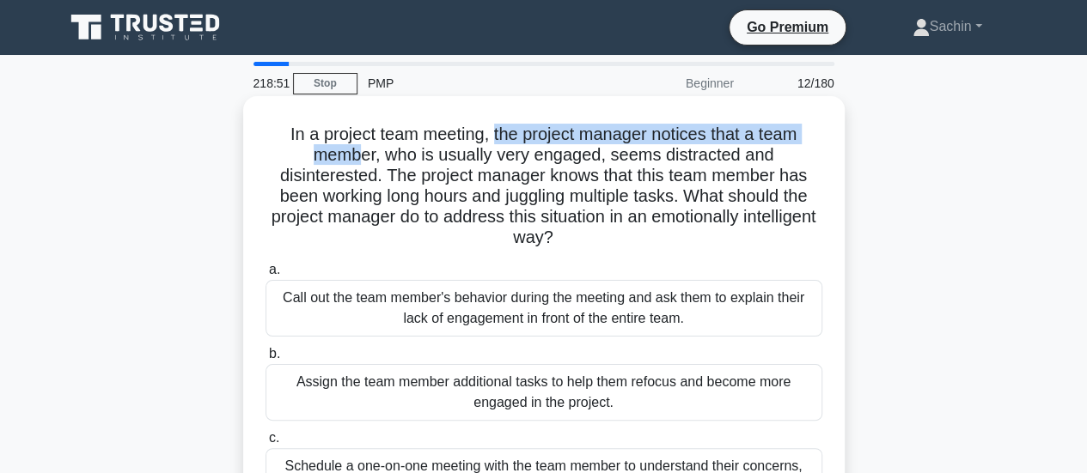
drag, startPoint x: 492, startPoint y: 131, endPoint x: 357, endPoint y: 156, distance: 137.2
click at [357, 156] on h5 "In a project team meeting, the project manager notices that a team member, who …" at bounding box center [544, 186] width 560 height 125
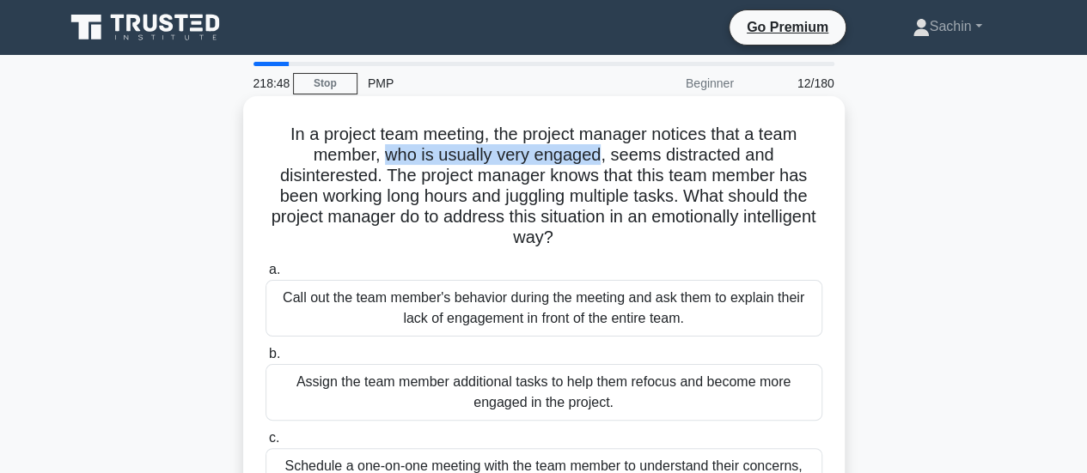
drag, startPoint x: 382, startPoint y: 157, endPoint x: 602, endPoint y: 157, distance: 219.1
click at [602, 157] on h5 "In a project team meeting, the project manager notices that a team member, who …" at bounding box center [544, 186] width 560 height 125
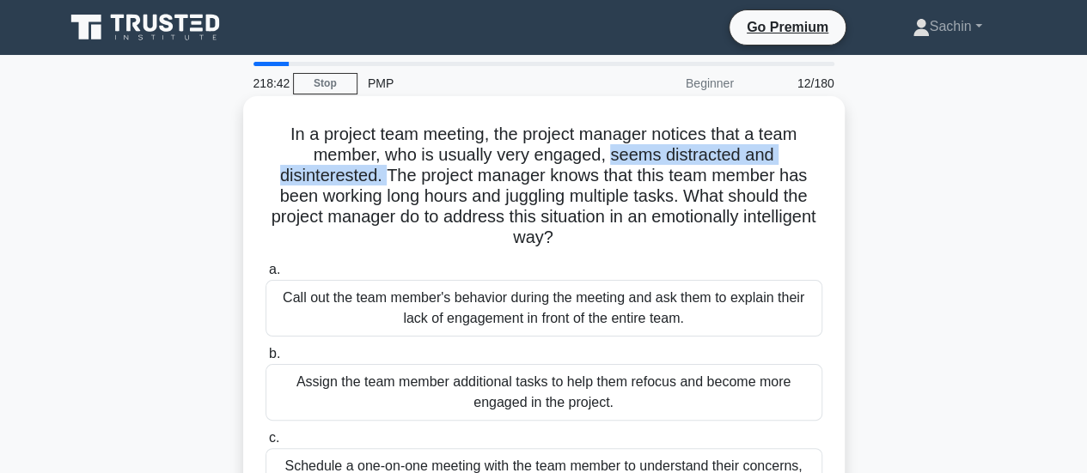
drag, startPoint x: 611, startPoint y: 162, endPoint x: 381, endPoint y: 173, distance: 230.6
click at [381, 173] on h5 "In a project team meeting, the project manager notices that a team member, who …" at bounding box center [544, 186] width 560 height 125
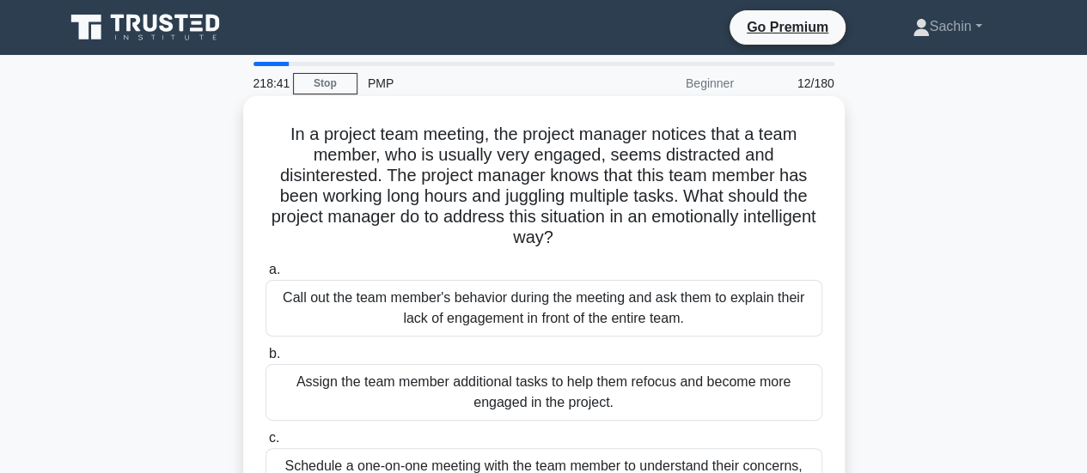
click at [392, 180] on h5 "In a project team meeting, the project manager notices that a team member, who …" at bounding box center [544, 186] width 560 height 125
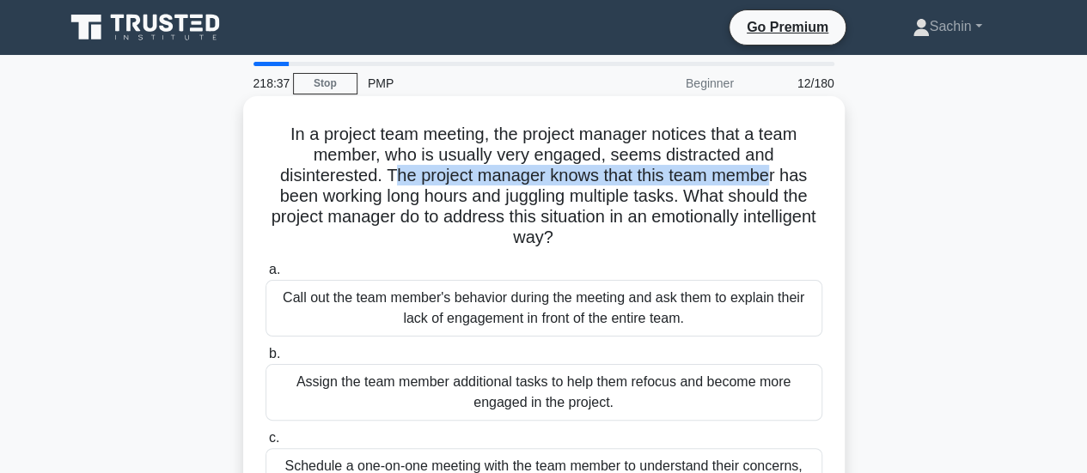
drag, startPoint x: 388, startPoint y: 180, endPoint x: 776, endPoint y: 186, distance: 387.6
click at [777, 186] on h5 "In a project team meeting, the project manager notices that a team member, who …" at bounding box center [544, 186] width 560 height 125
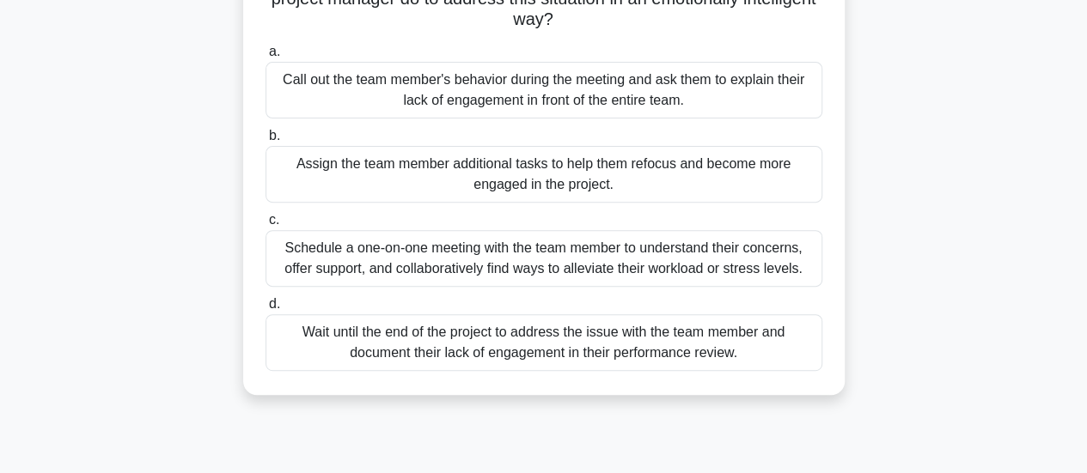
scroll to position [258, 0]
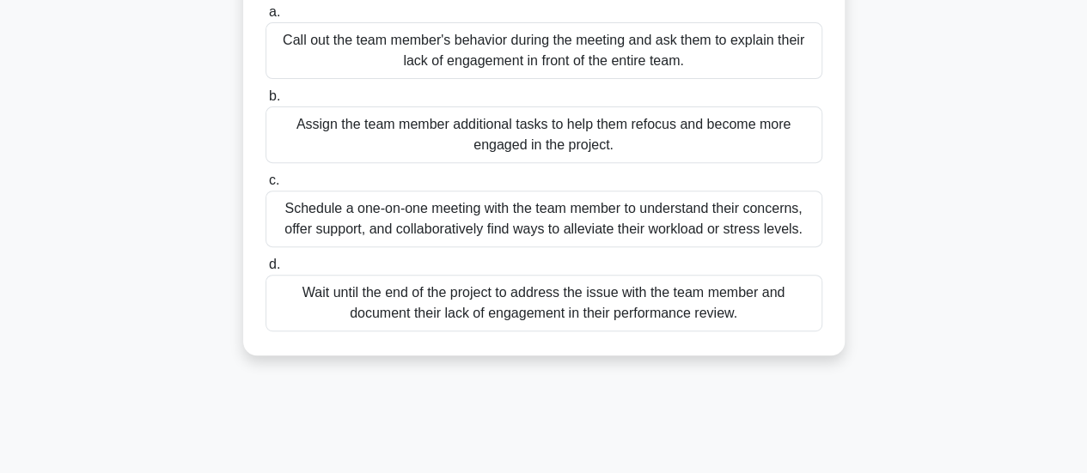
click at [464, 228] on div "Schedule a one-on-one meeting with the team member to understand their concerns…" at bounding box center [544, 219] width 557 height 57
click at [266, 186] on input "c. Schedule a one-on-one meeting with the team member to understand their conce…" at bounding box center [266, 180] width 0 height 11
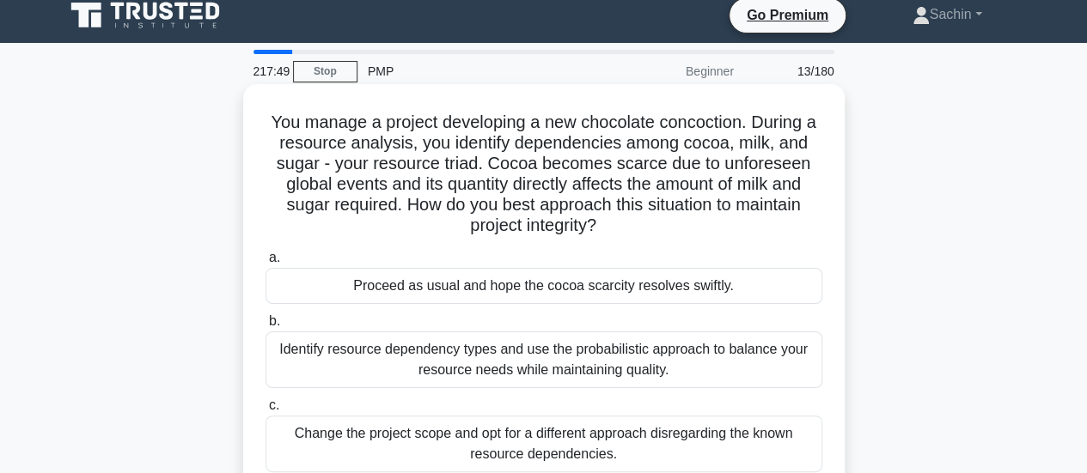
scroll to position [0, 0]
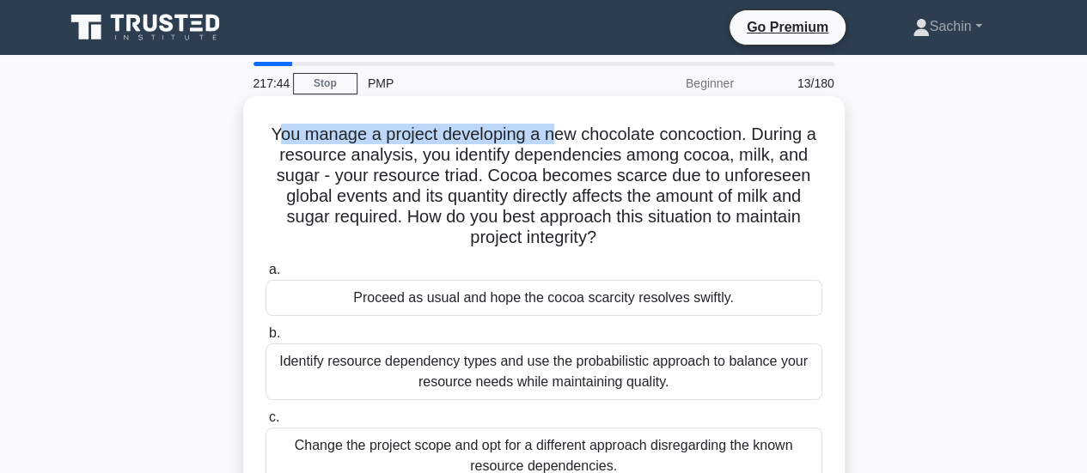
drag, startPoint x: 272, startPoint y: 133, endPoint x: 550, endPoint y: 132, distance: 278.4
click at [550, 132] on h5 "You manage a project developing a new chocolate concoction. During a resource a…" at bounding box center [544, 186] width 560 height 125
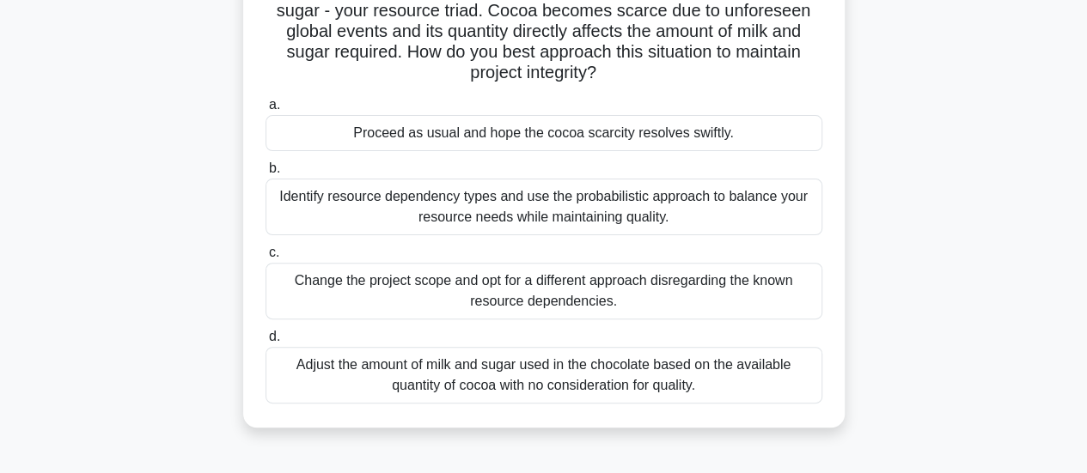
scroll to position [172, 0]
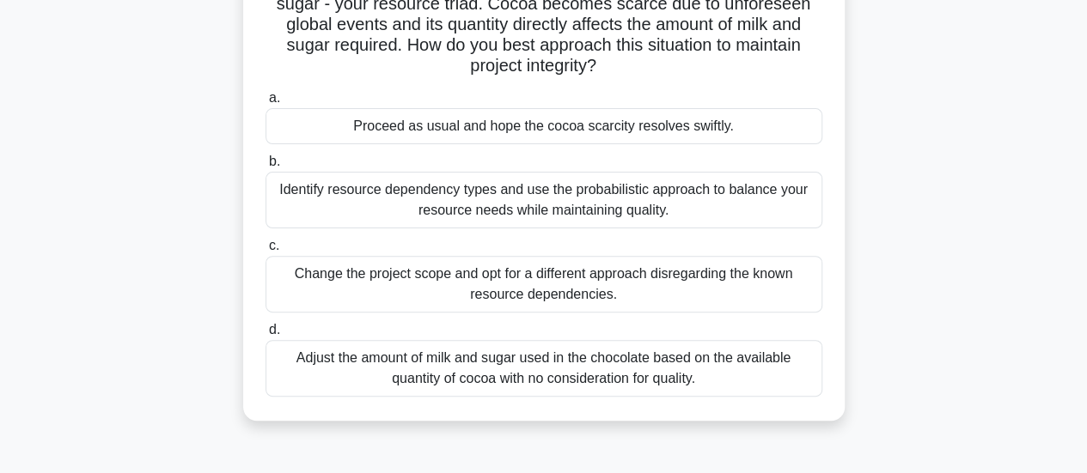
click at [502, 203] on div "Identify resource dependency types and use the probabilistic approach to balanc…" at bounding box center [544, 200] width 557 height 57
click at [266, 168] on input "b. Identify resource dependency types and use the probabilistic approach to bal…" at bounding box center [266, 161] width 0 height 11
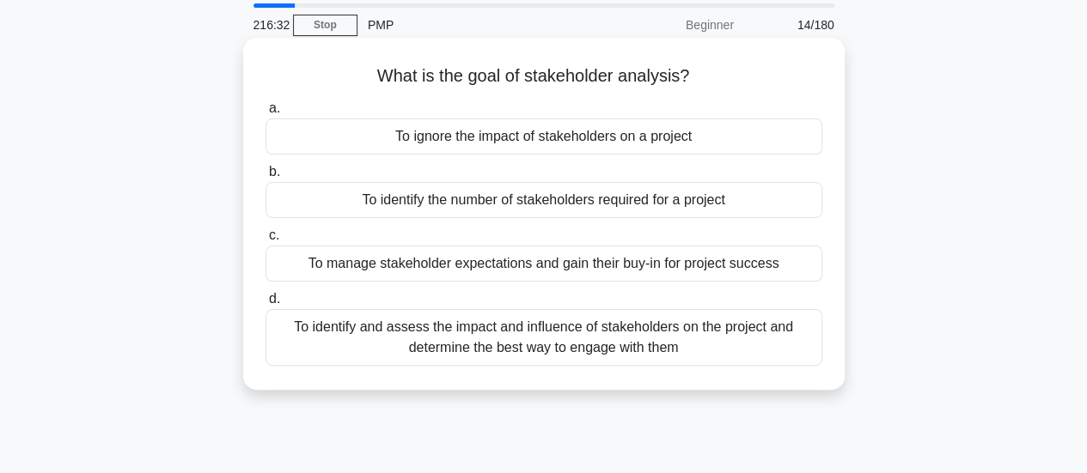
scroll to position [86, 0]
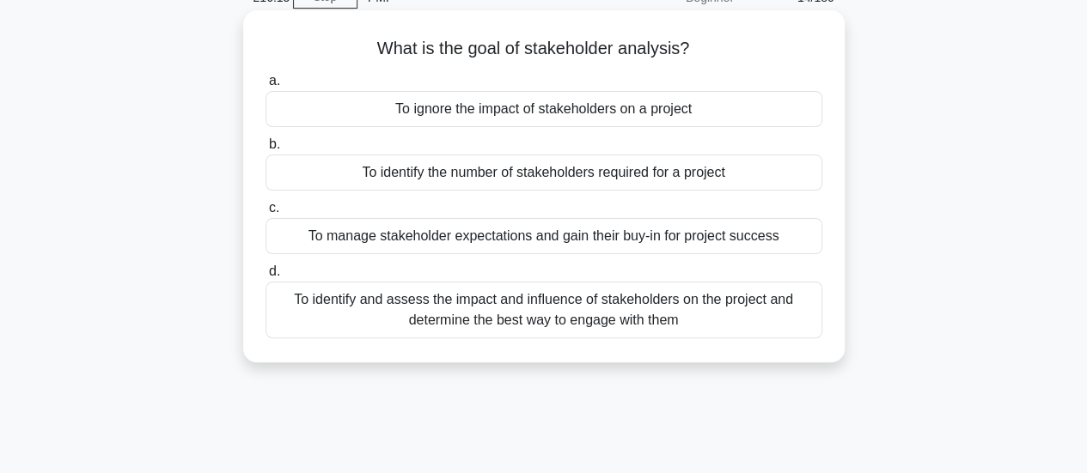
click at [572, 317] on div "To identify and assess the impact and influence of stakeholders on the project …" at bounding box center [544, 310] width 557 height 57
click at [266, 278] on input "d. To identify and assess the impact and influence of stakeholders on the proje…" at bounding box center [266, 271] width 0 height 11
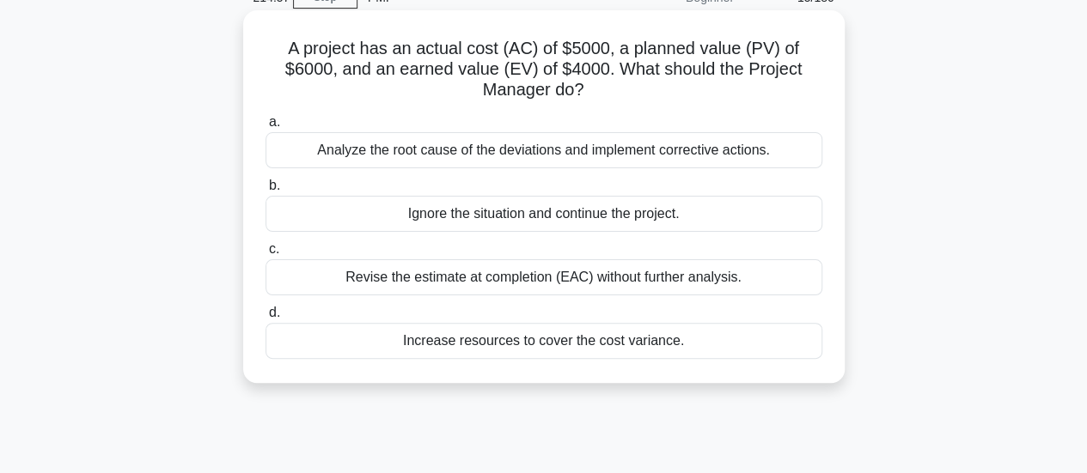
click at [544, 153] on div "Analyze the root cause of the deviations and implement corrective actions." at bounding box center [544, 150] width 557 height 36
click at [266, 128] on input "a. Analyze the root cause of the deviations and implement corrective actions." at bounding box center [266, 122] width 0 height 11
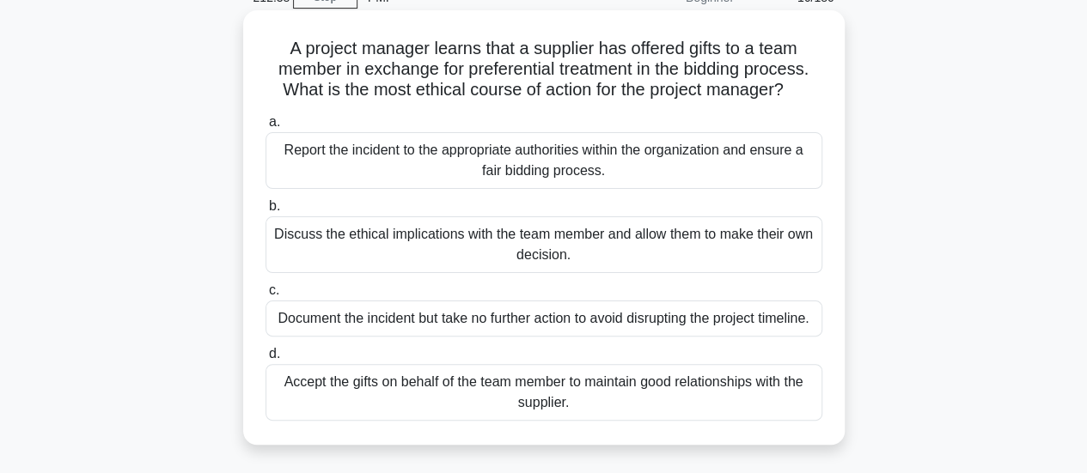
click at [519, 172] on div "Report the incident to the appropriate authorities within the organization and …" at bounding box center [544, 160] width 557 height 57
click at [266, 128] on input "a. Report the incident to the appropriate authorities within the organization a…" at bounding box center [266, 122] width 0 height 11
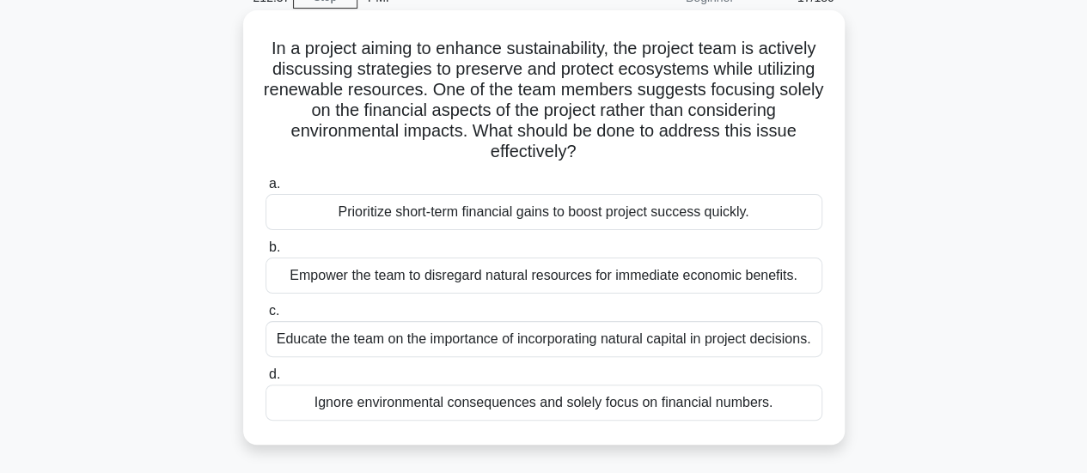
scroll to position [0, 0]
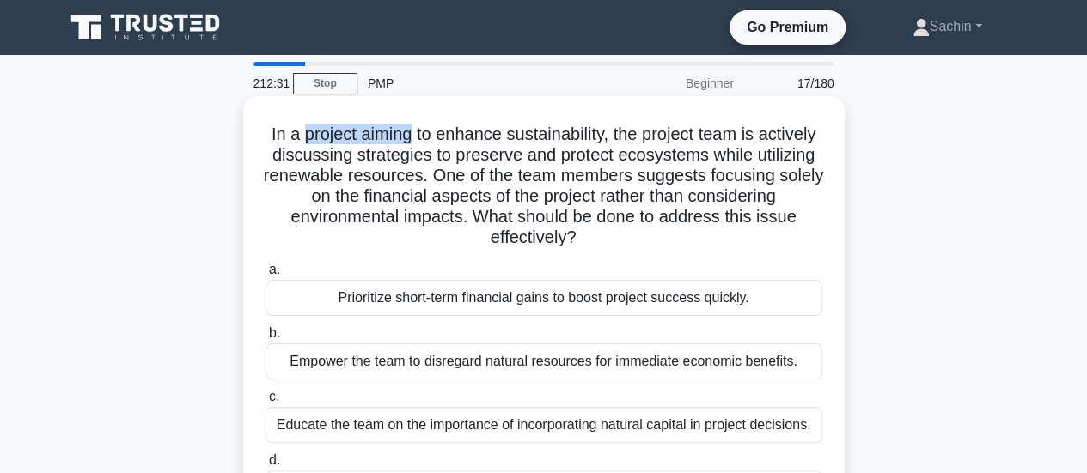
drag, startPoint x: 330, startPoint y: 137, endPoint x: 440, endPoint y: 130, distance: 110.2
click at [440, 130] on h5 "In a project aiming to enhance sustainability, the project team is actively dis…" at bounding box center [544, 186] width 560 height 125
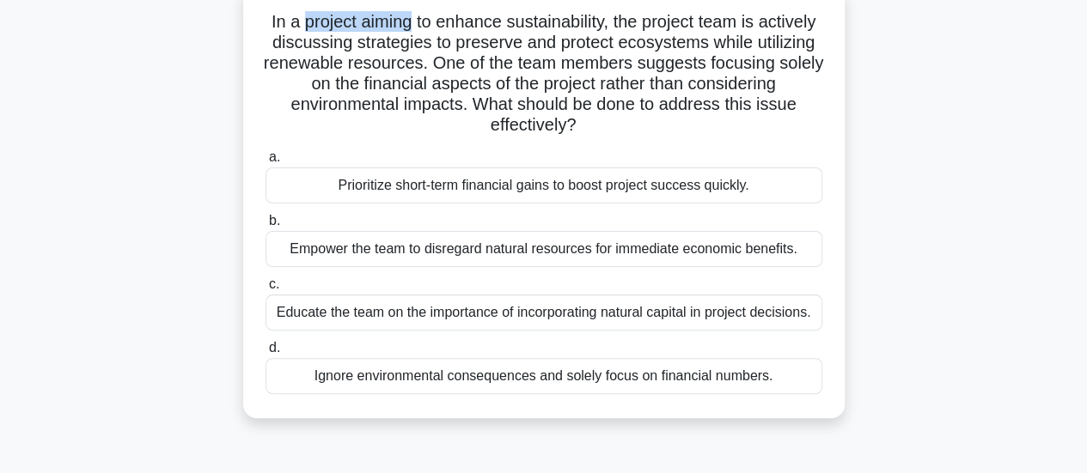
scroll to position [86, 0]
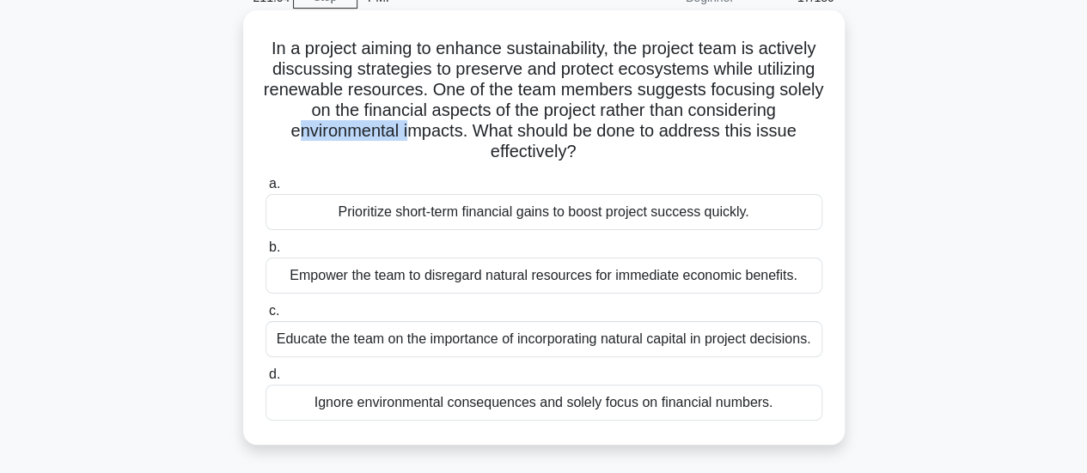
drag, startPoint x: 388, startPoint y: 134, endPoint x: 492, endPoint y: 136, distance: 104.0
click at [492, 136] on h5 "In a project aiming to enhance sustainability, the project team is actively dis…" at bounding box center [544, 100] width 560 height 125
click at [373, 346] on div "Educate the team on the importance of incorporating natural capital in project …" at bounding box center [544, 339] width 557 height 36
click at [266, 317] on input "c. Educate the team on the importance of incorporating natural capital in proje…" at bounding box center [266, 311] width 0 height 11
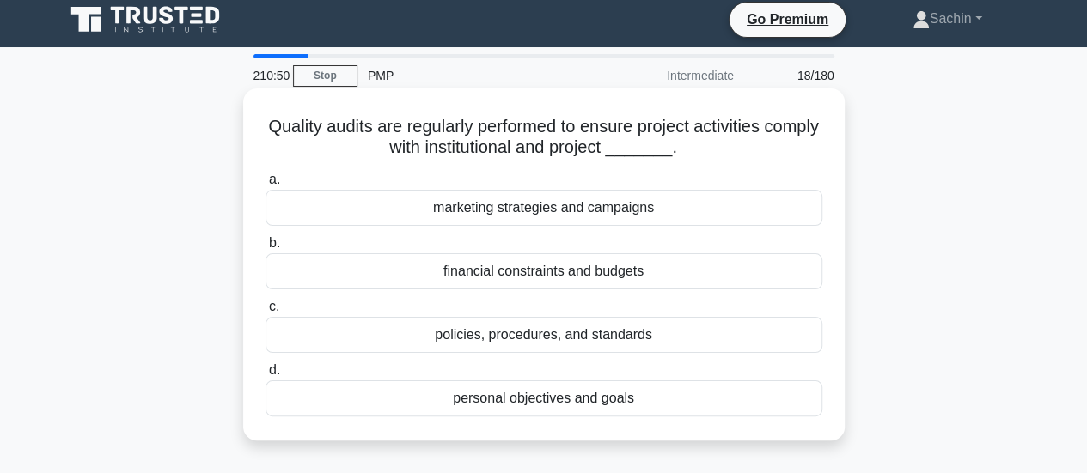
scroll to position [0, 0]
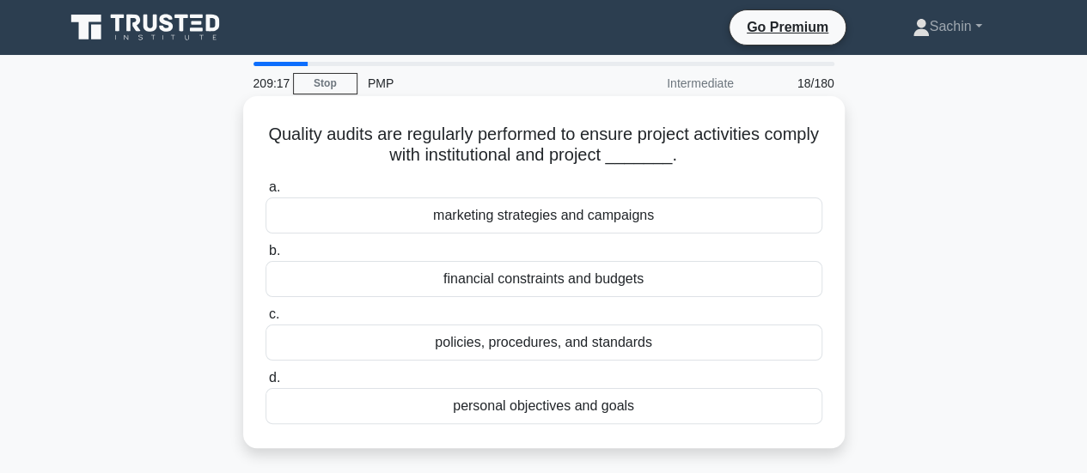
click at [621, 348] on div "policies, procedures, and standards" at bounding box center [544, 343] width 557 height 36
click at [266, 321] on input "c. policies, procedures, and standards" at bounding box center [266, 314] width 0 height 11
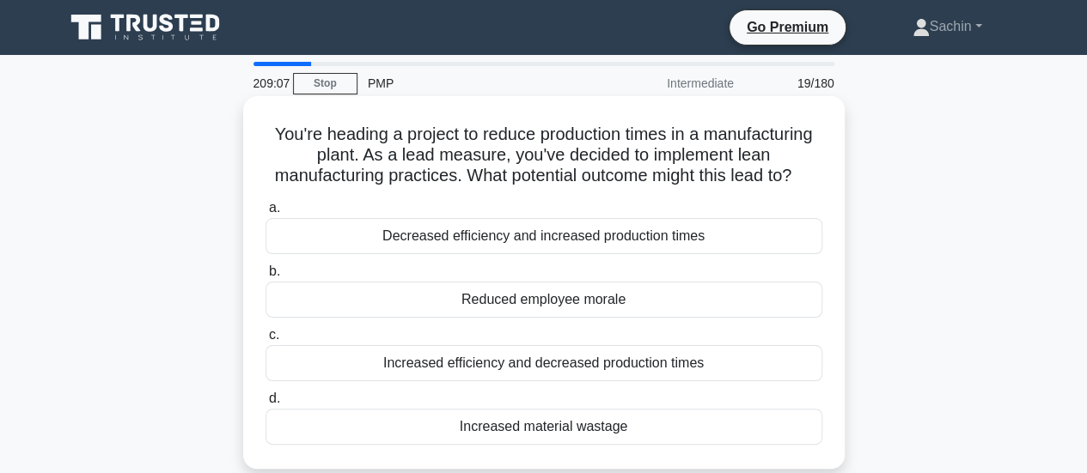
click at [353, 160] on h5 "You're heading a project to reduce production times in a manufacturing plant. A…" at bounding box center [544, 156] width 560 height 64
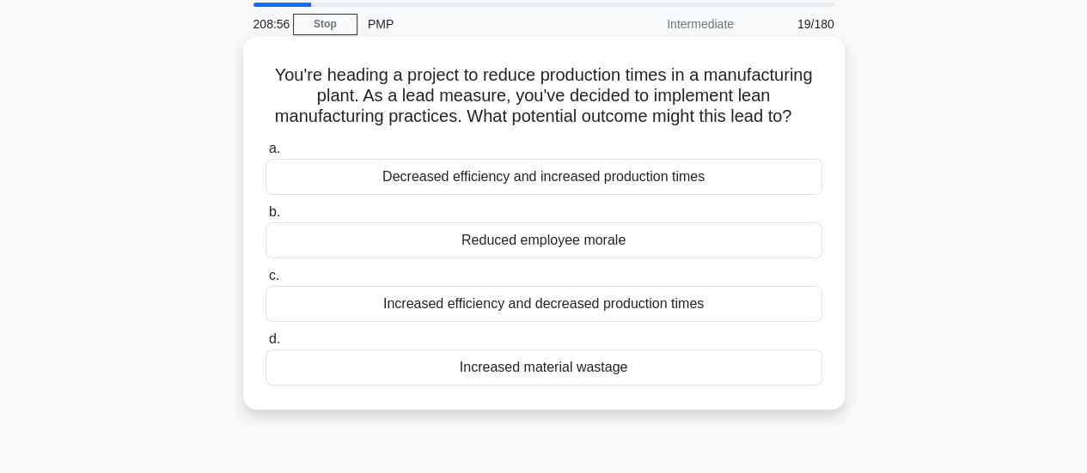
scroll to position [86, 0]
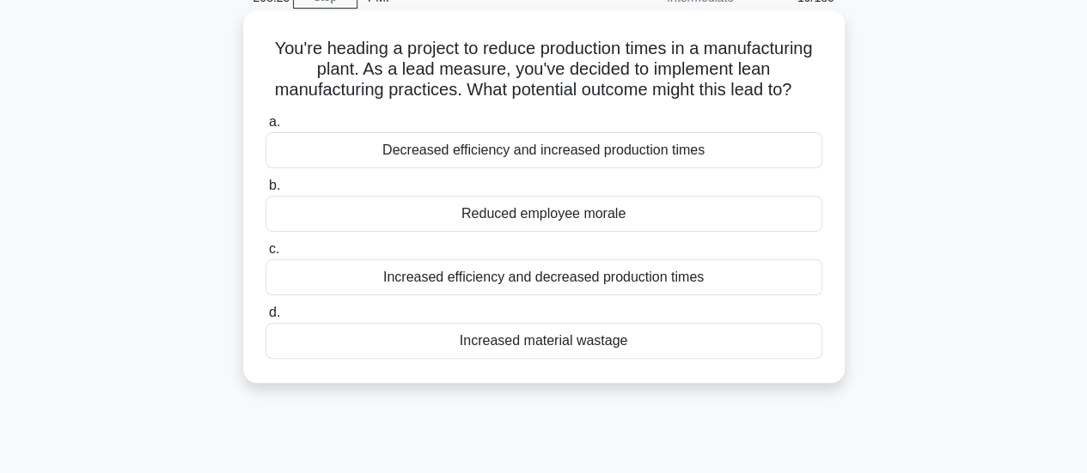
click at [622, 296] on div "Increased efficiency and decreased production times" at bounding box center [544, 278] width 557 height 36
click at [266, 255] on input "c. Increased efficiency and decreased production times" at bounding box center [266, 249] width 0 height 11
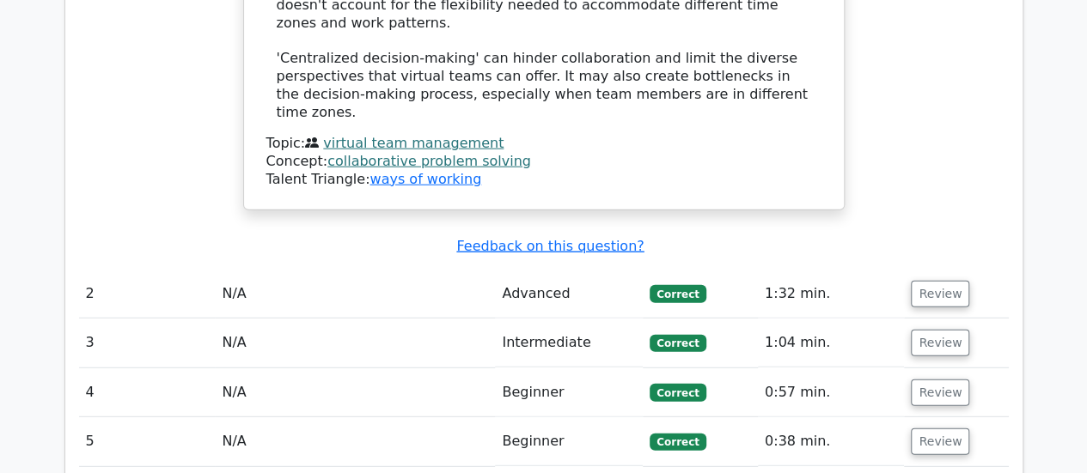
scroll to position [2320, 0]
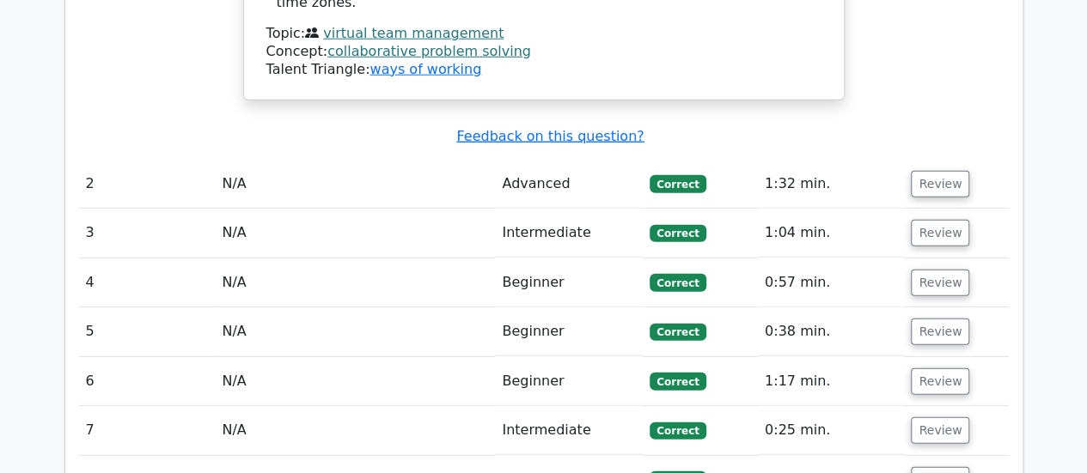
click at [930, 467] on button "Review" at bounding box center [940, 480] width 58 height 27
click at [942, 418] on button "Review" at bounding box center [940, 431] width 58 height 27
click at [934, 369] on button "Review" at bounding box center [940, 382] width 58 height 27
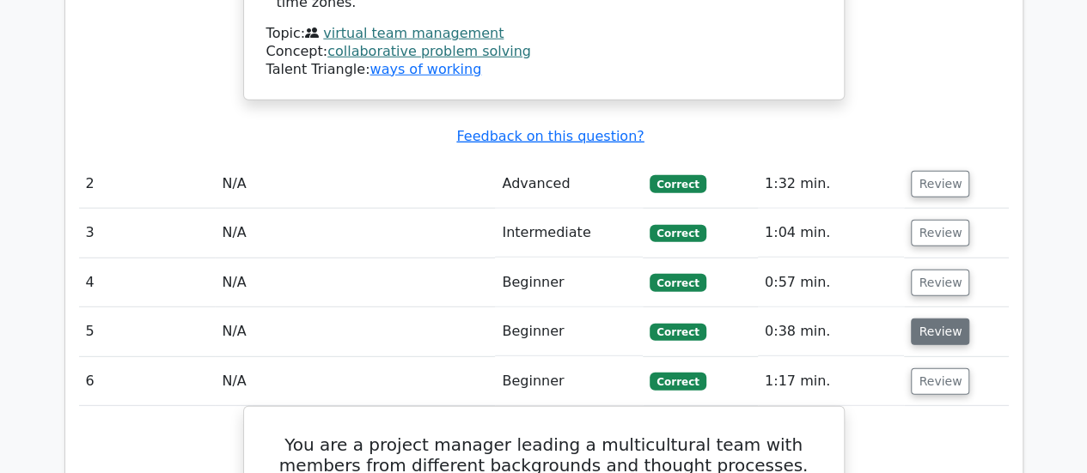
click at [932, 319] on button "Review" at bounding box center [940, 332] width 58 height 27
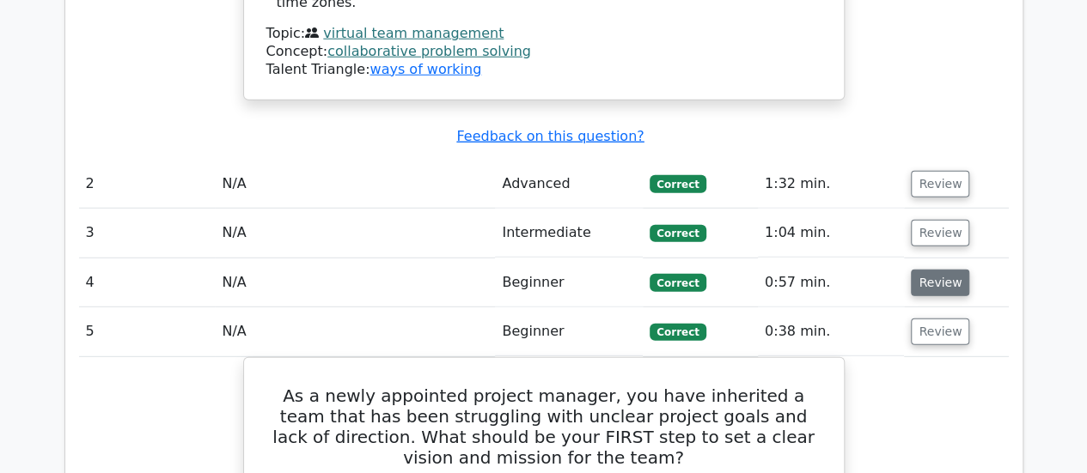
click at [935, 270] on button "Review" at bounding box center [940, 283] width 58 height 27
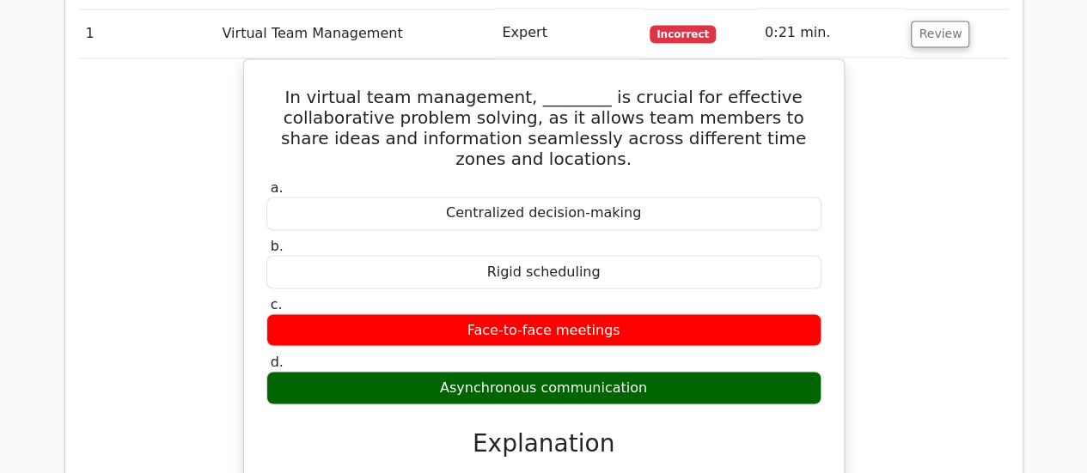
scroll to position [1203, 0]
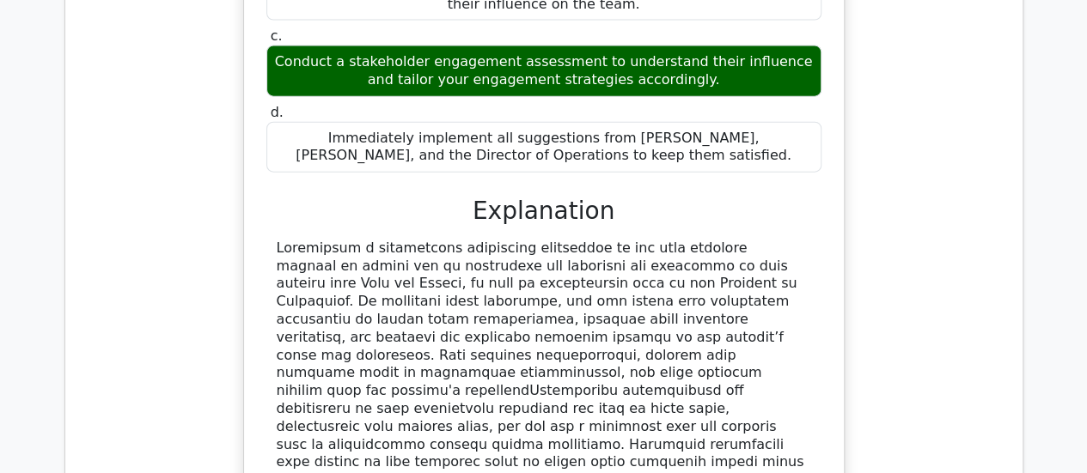
scroll to position [2320, 0]
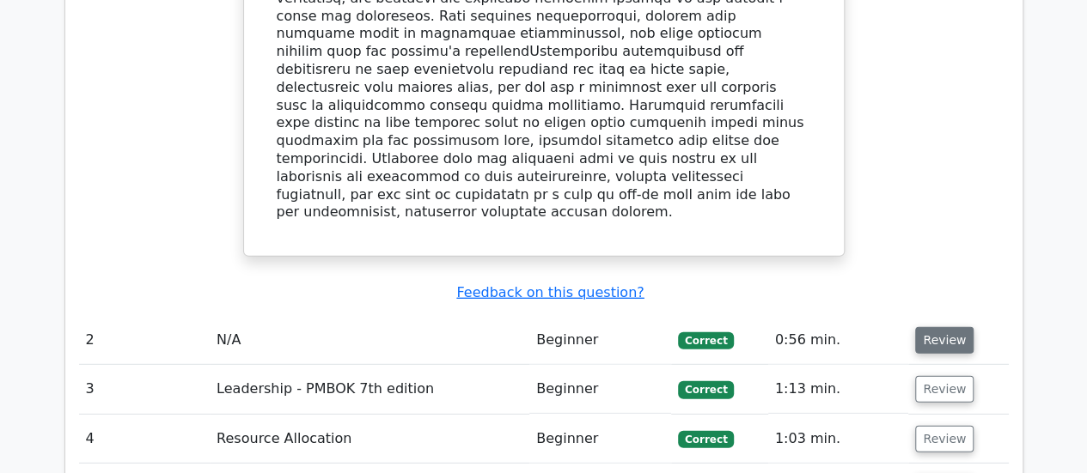
click at [935, 327] on button "Review" at bounding box center [944, 340] width 58 height 27
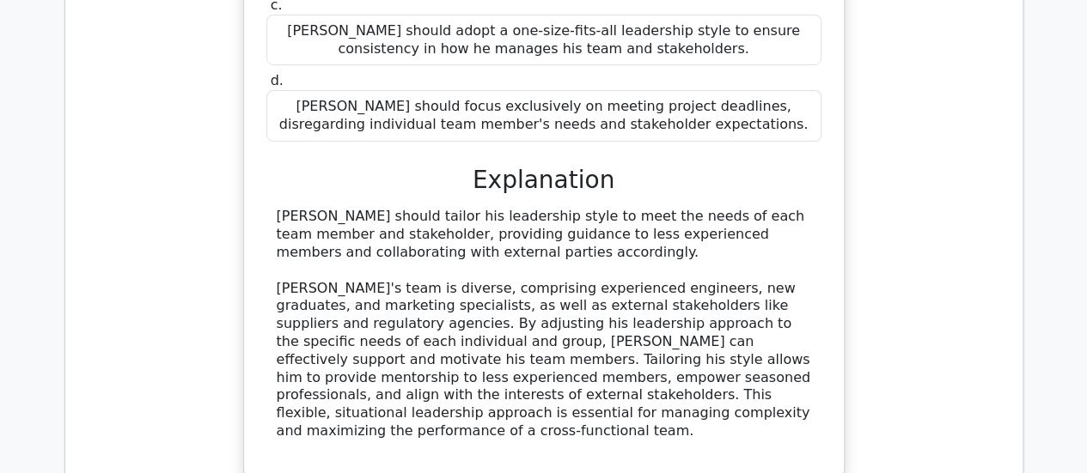
scroll to position [3094, 0]
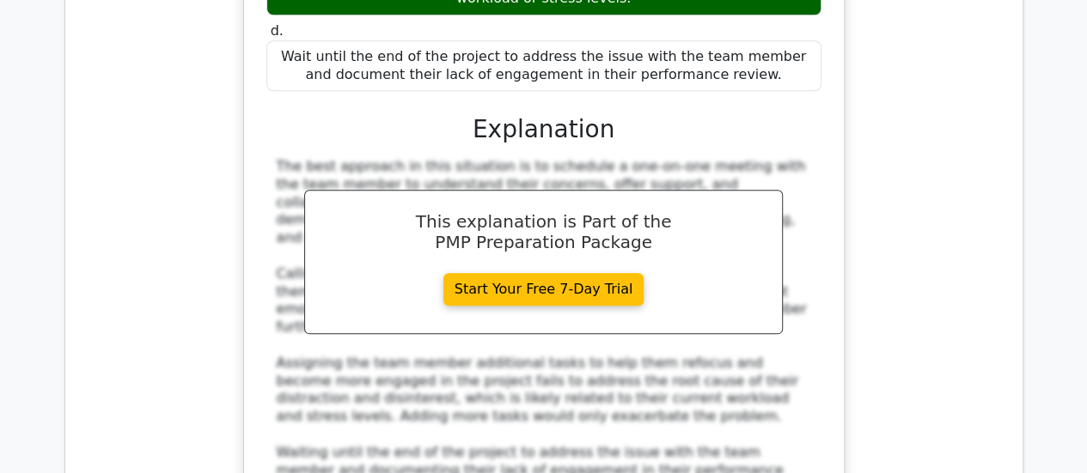
scroll to position [4211, 0]
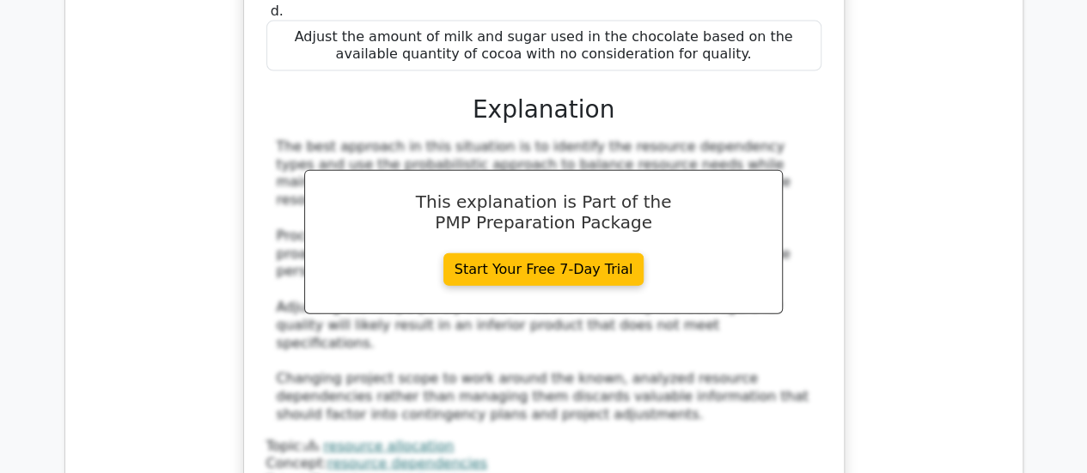
scroll to position [5328, 0]
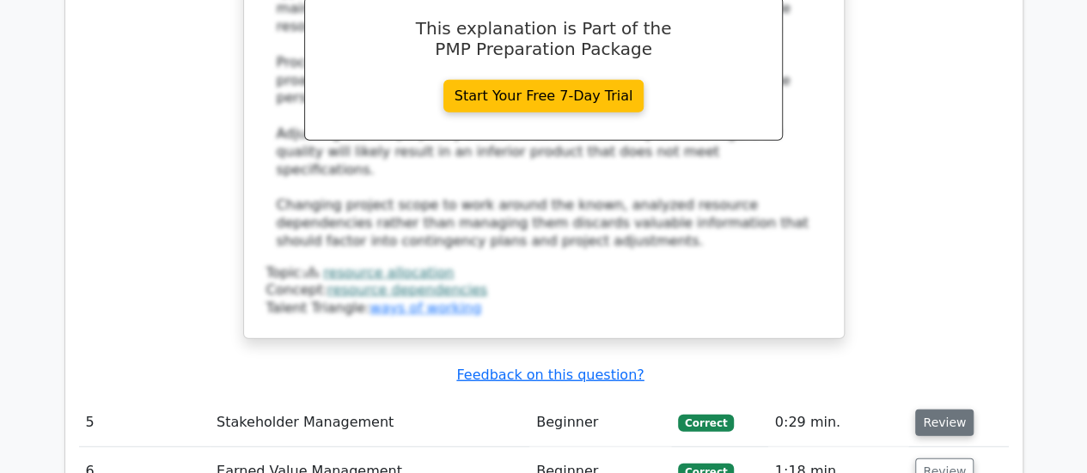
click at [932, 410] on button "Review" at bounding box center [944, 423] width 58 height 27
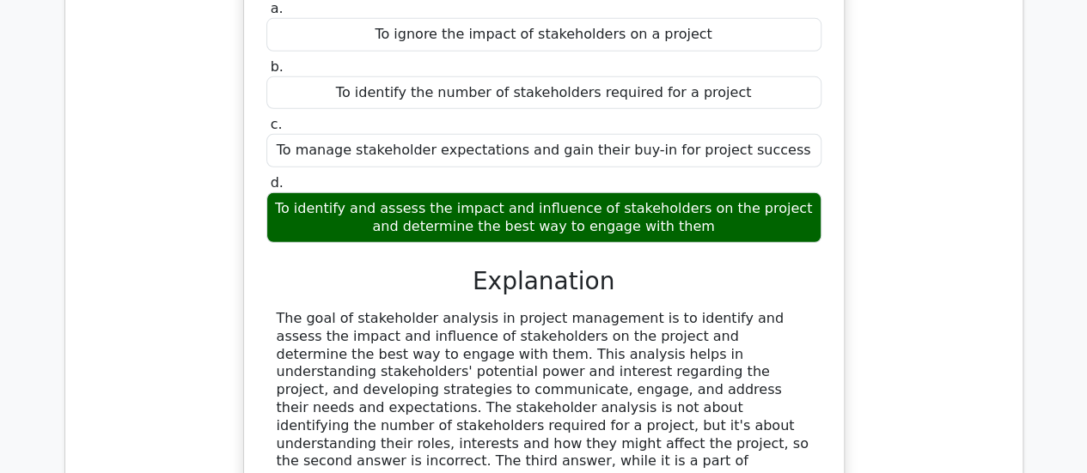
scroll to position [5929, 0]
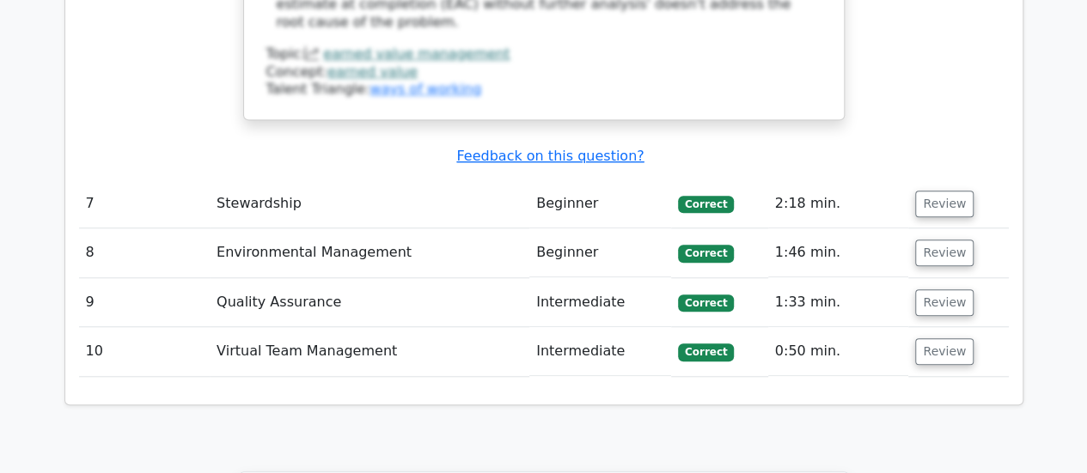
scroll to position [7446, 0]
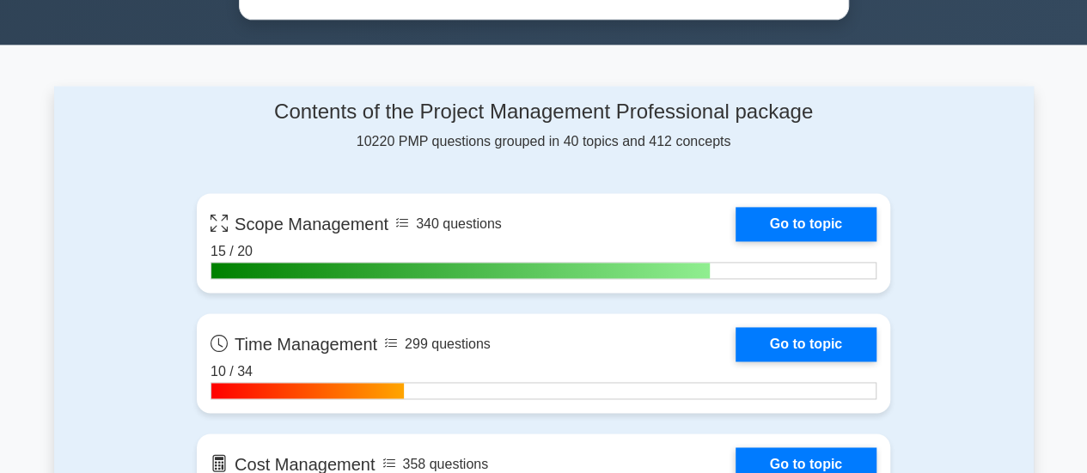
scroll to position [1203, 0]
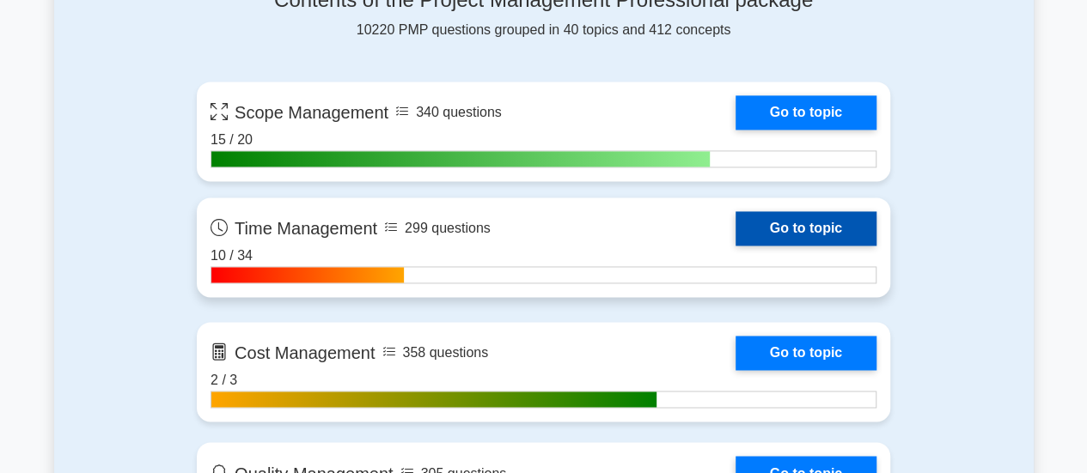
click at [736, 218] on link "Go to topic" at bounding box center [806, 228] width 141 height 34
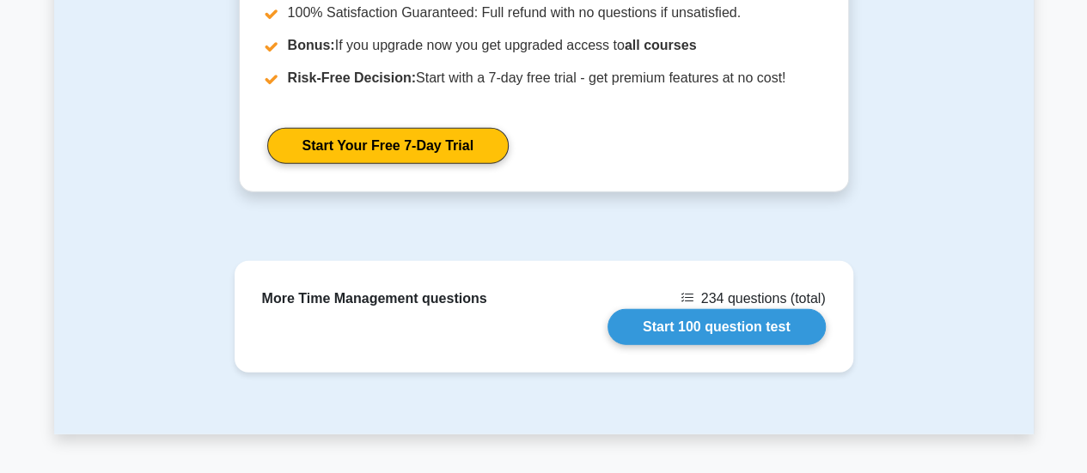
scroll to position [2062, 0]
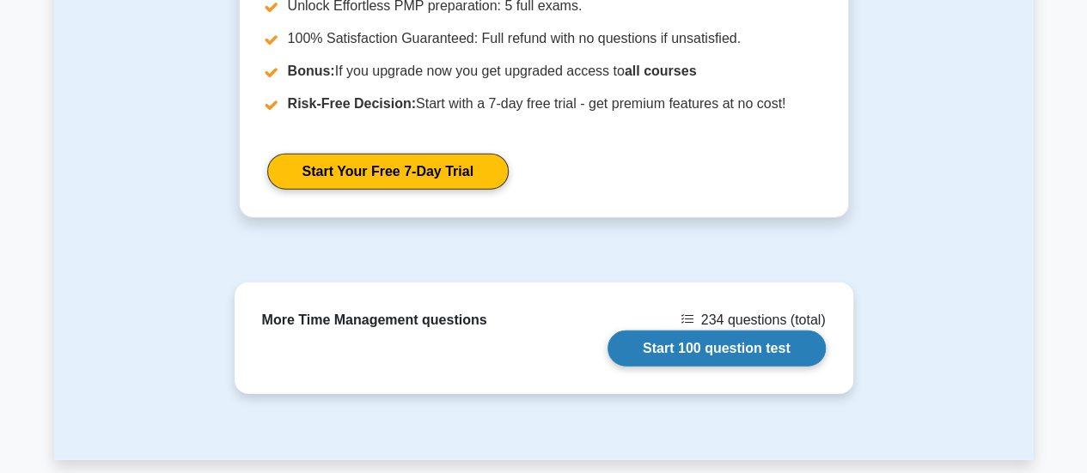
click at [701, 331] on link "Start 100 question test" at bounding box center [717, 349] width 218 height 36
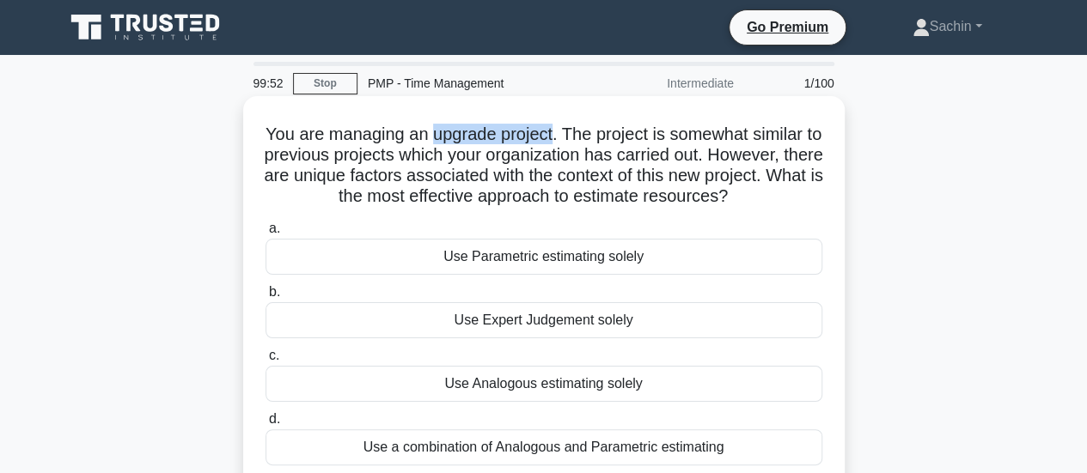
drag, startPoint x: 443, startPoint y: 140, endPoint x: 560, endPoint y: 139, distance: 117.7
click at [560, 139] on h5 "You are managing an upgrade project. The project is somewhat similar to previou…" at bounding box center [544, 166] width 560 height 84
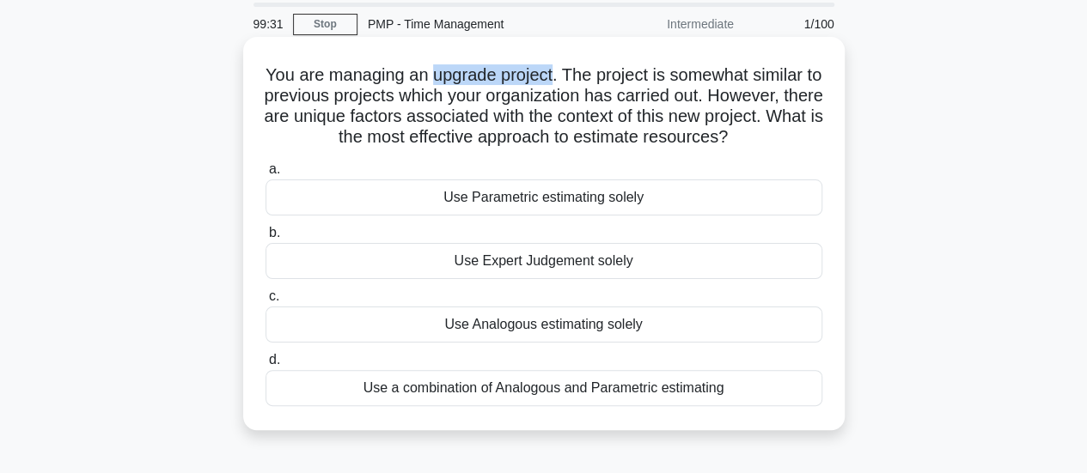
scroll to position [86, 0]
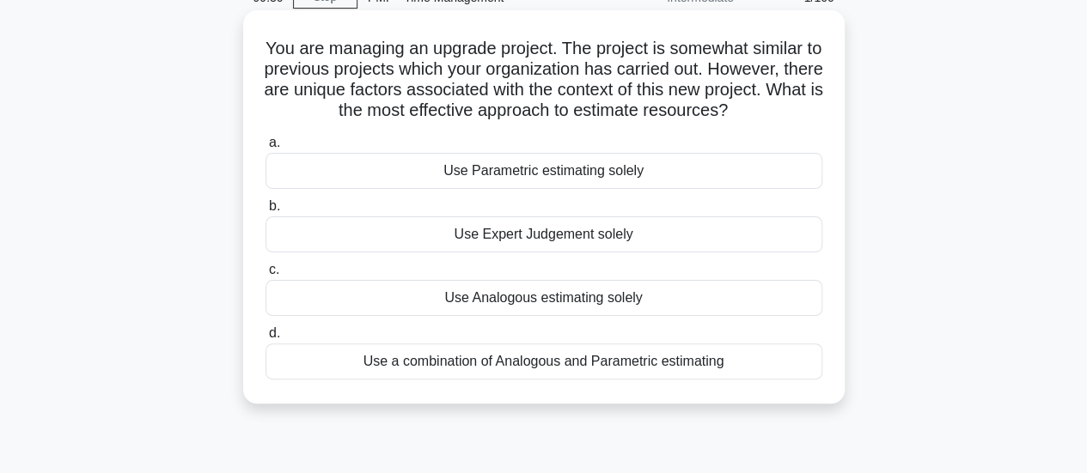
click at [608, 298] on div "Use Analogous estimating solely" at bounding box center [544, 298] width 557 height 36
click at [266, 276] on input "c. Use Analogous estimating solely" at bounding box center [266, 270] width 0 height 11
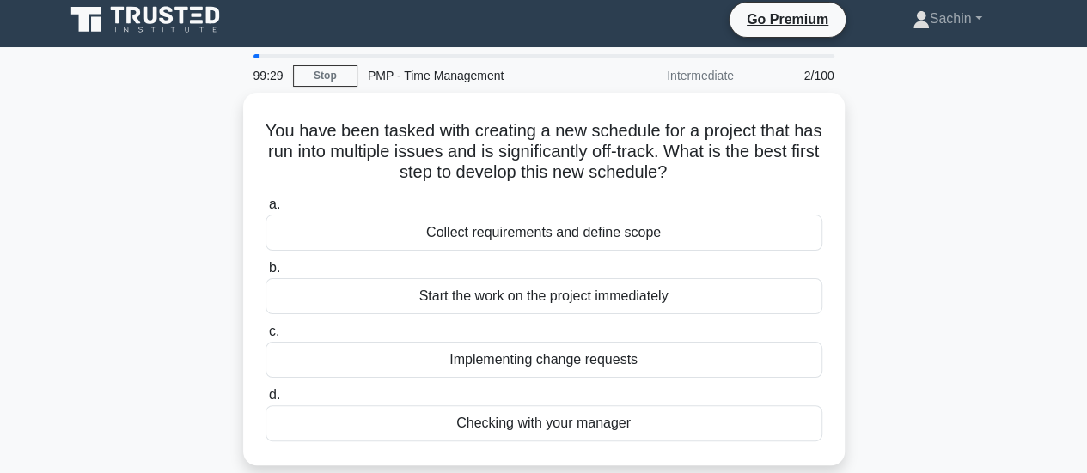
scroll to position [0, 0]
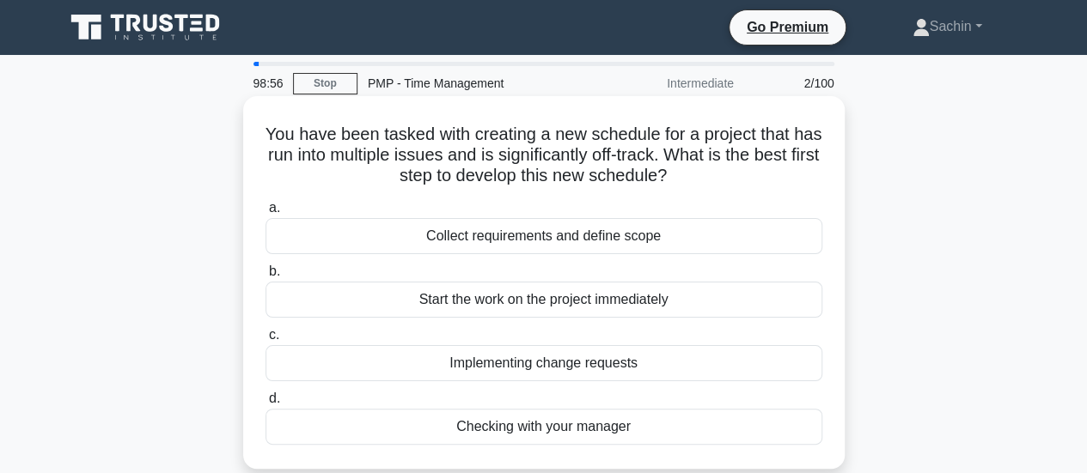
click at [527, 241] on div "Collect requirements and define scope" at bounding box center [544, 236] width 557 height 36
click at [266, 214] on input "a. Collect requirements and define scope" at bounding box center [266, 208] width 0 height 11
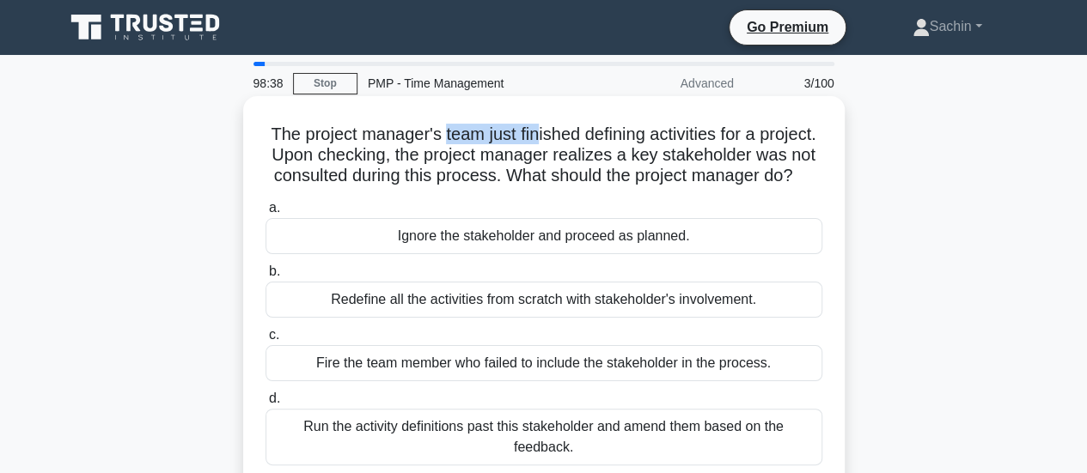
drag, startPoint x: 473, startPoint y: 135, endPoint x: 570, endPoint y: 139, distance: 97.2
click at [570, 139] on h5 "The project manager's team just finished defining activities for a project. Upo…" at bounding box center [544, 156] width 560 height 64
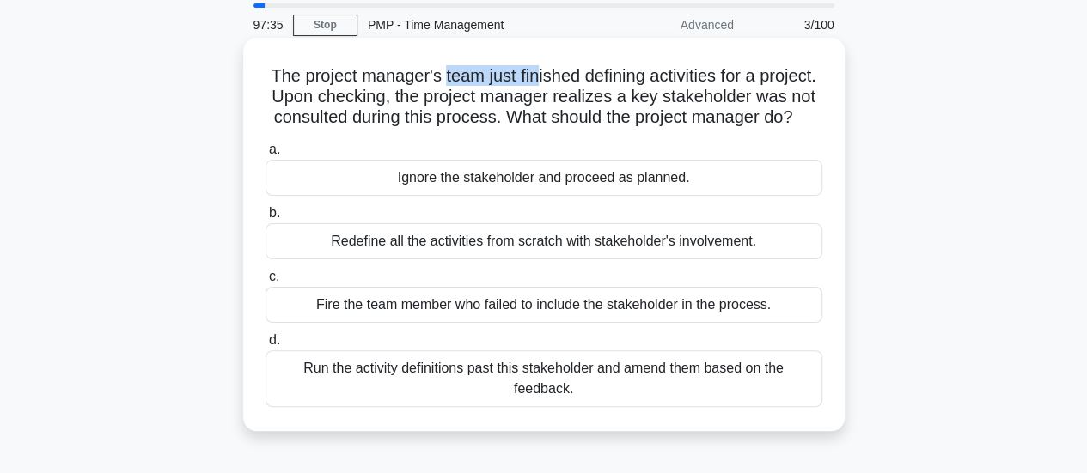
scroll to position [86, 0]
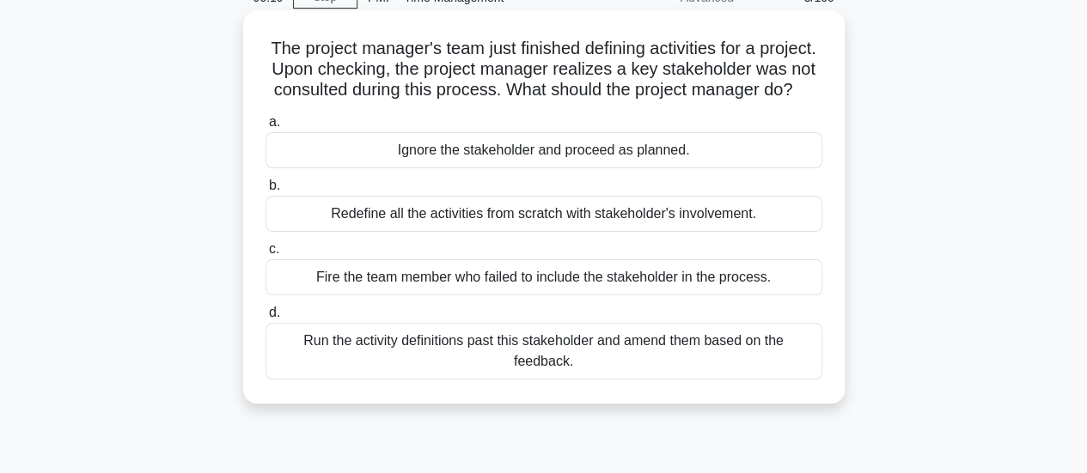
click at [577, 232] on div "Redefine all the activities from scratch with stakeholder's involvement." at bounding box center [544, 214] width 557 height 36
click at [266, 192] on input "b. Redefine all the activities from scratch with stakeholder's involvement." at bounding box center [266, 185] width 0 height 11
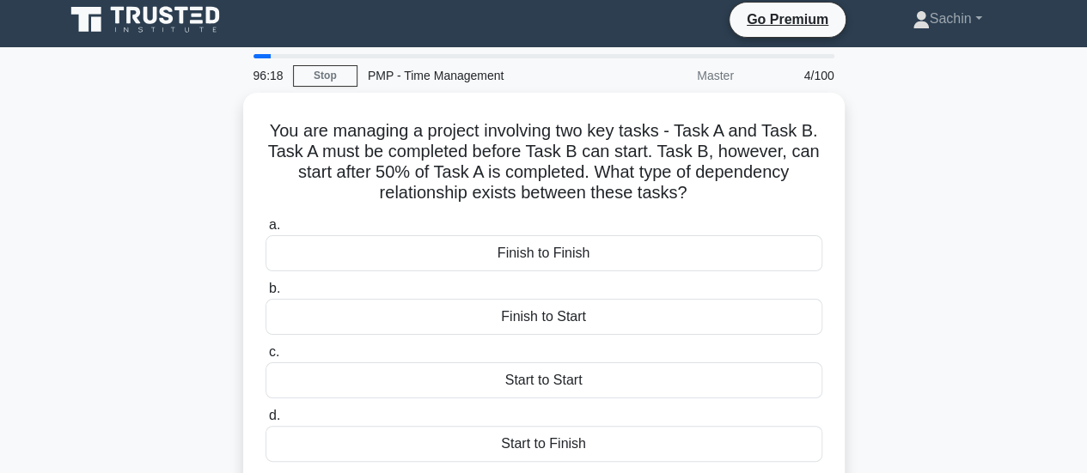
scroll to position [0, 0]
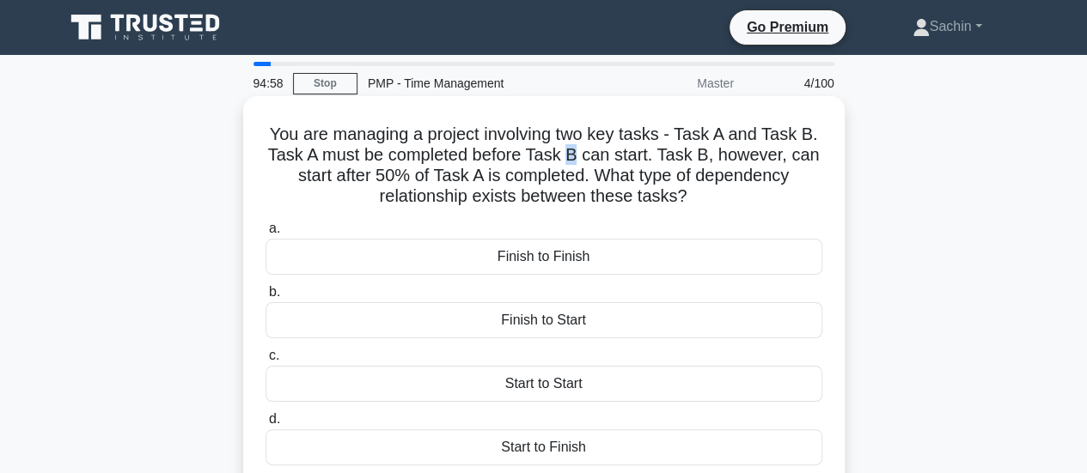
drag, startPoint x: 571, startPoint y: 157, endPoint x: 579, endPoint y: 154, distance: 9.3
click at [579, 154] on h5 "You are managing a project involving two key tasks - Task A and Task B. Task A …" at bounding box center [544, 166] width 560 height 84
click at [457, 156] on h5 "You are managing a project involving two key tasks - Task A and Task B. Task A …" at bounding box center [544, 166] width 560 height 84
drag, startPoint x: 299, startPoint y: 157, endPoint x: 345, endPoint y: 154, distance: 45.7
click at [345, 154] on h5 "You are managing a project involving two key tasks - Task A and Task B. Task A …" at bounding box center [544, 166] width 560 height 84
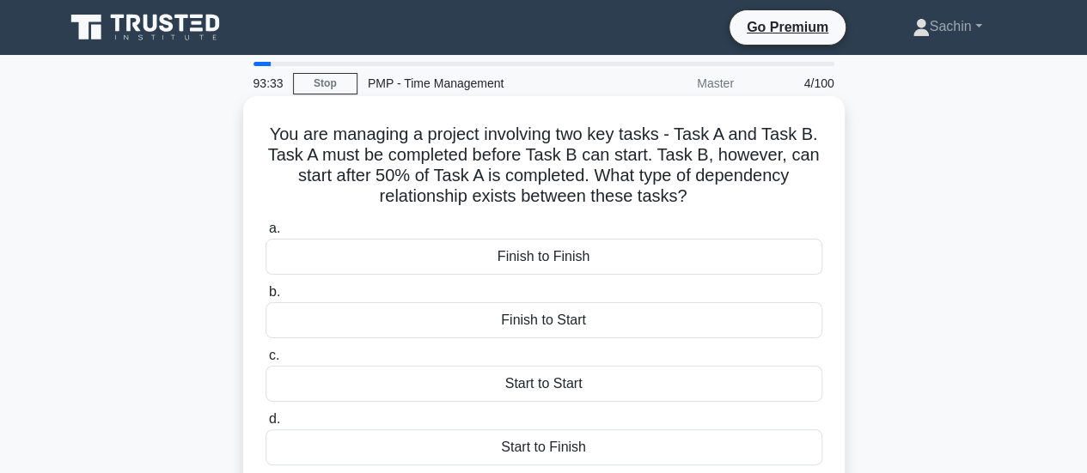
click at [602, 319] on div "Finish to Start" at bounding box center [544, 320] width 557 height 36
click at [266, 298] on input "b. Finish to Start" at bounding box center [266, 292] width 0 height 11
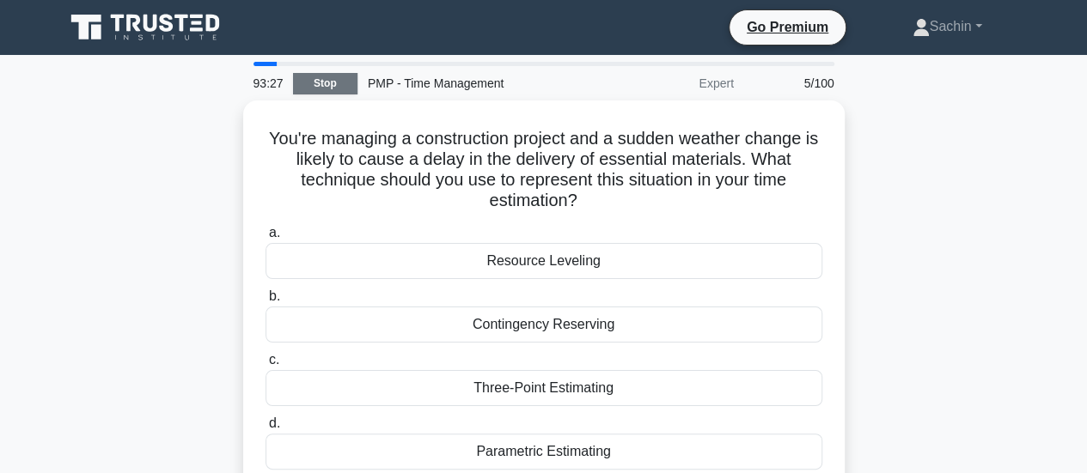
click at [335, 78] on link "Stop" at bounding box center [325, 83] width 64 height 21
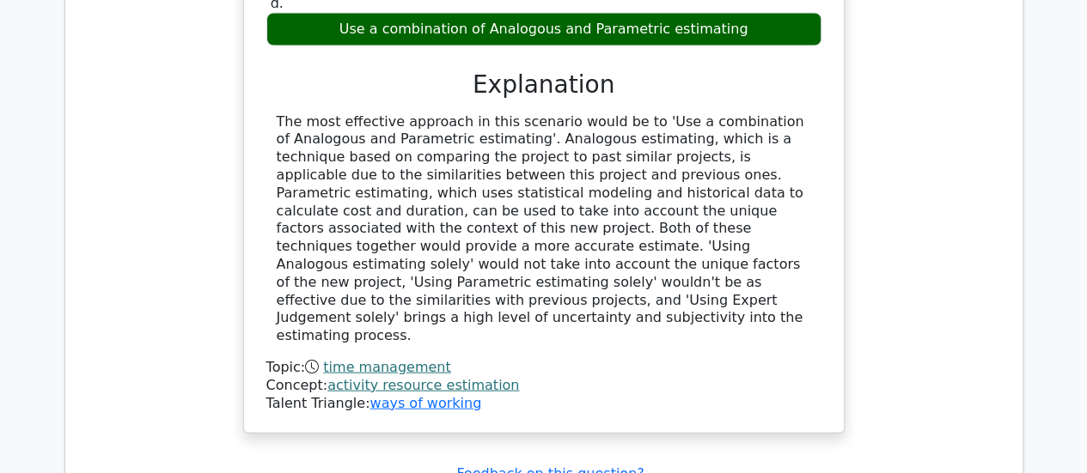
scroll to position [1976, 0]
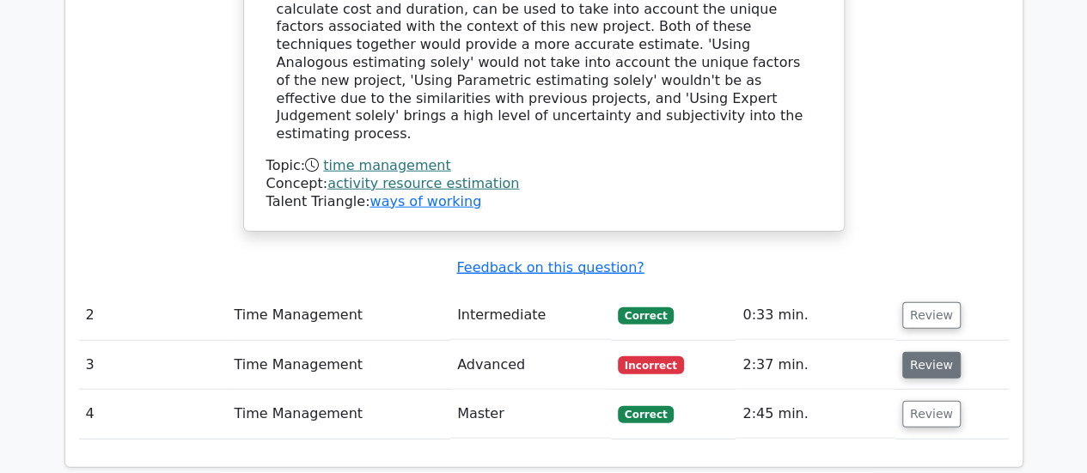
click at [931, 352] on button "Review" at bounding box center [931, 365] width 58 height 27
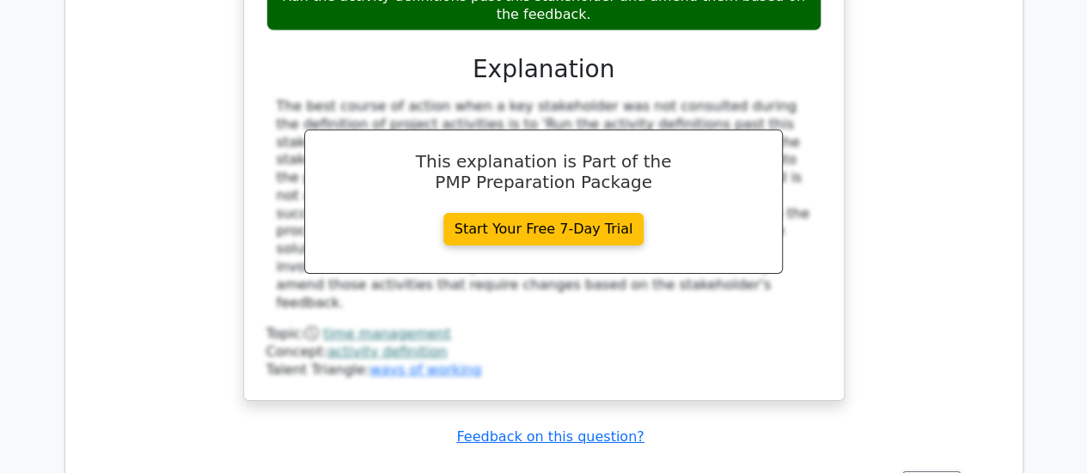
scroll to position [2836, 0]
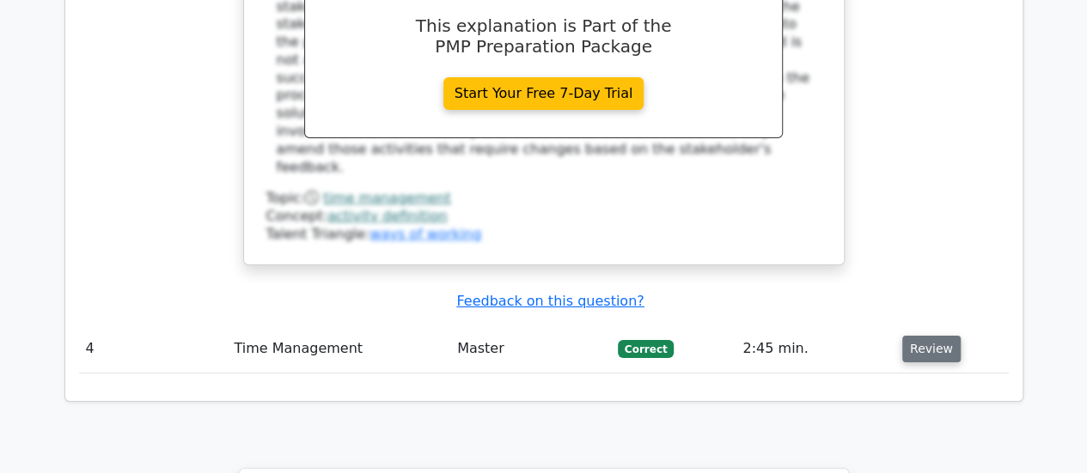
click at [933, 336] on button "Review" at bounding box center [931, 349] width 58 height 27
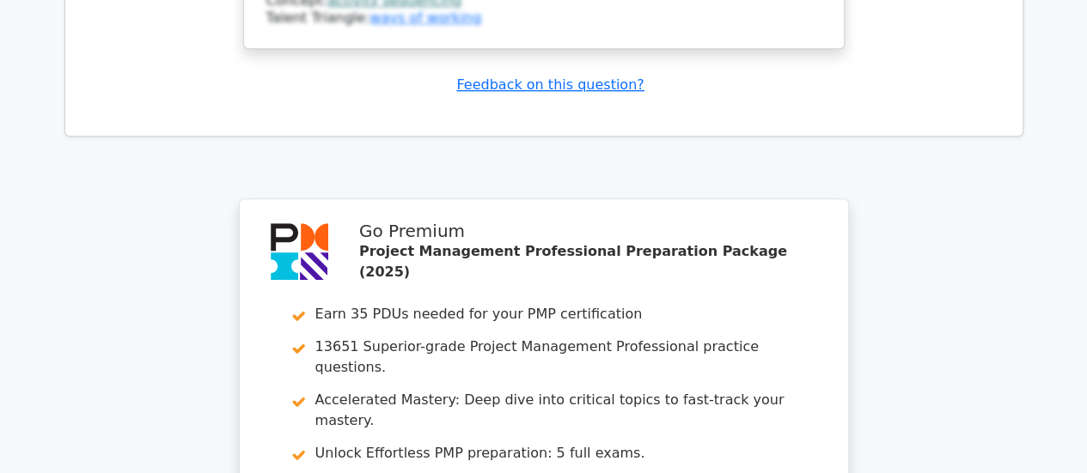
scroll to position [4039, 0]
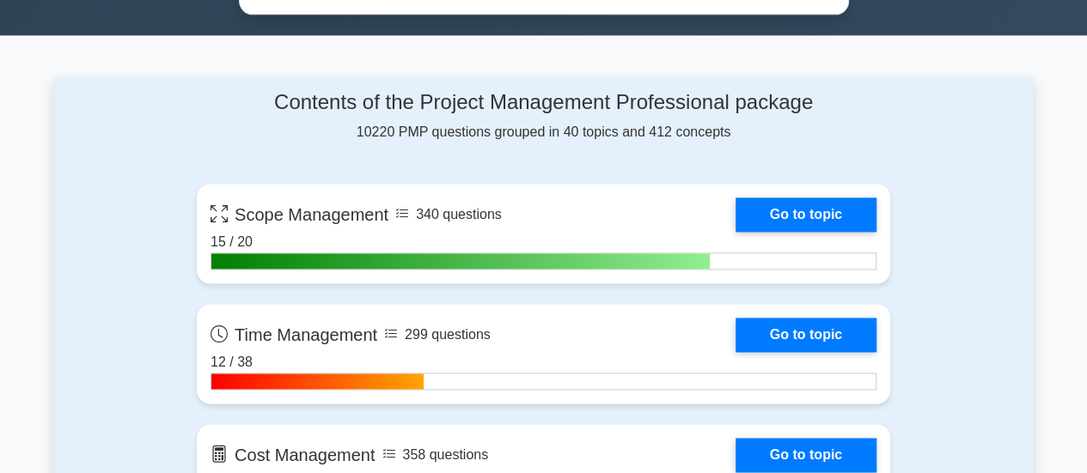
scroll to position [1203, 0]
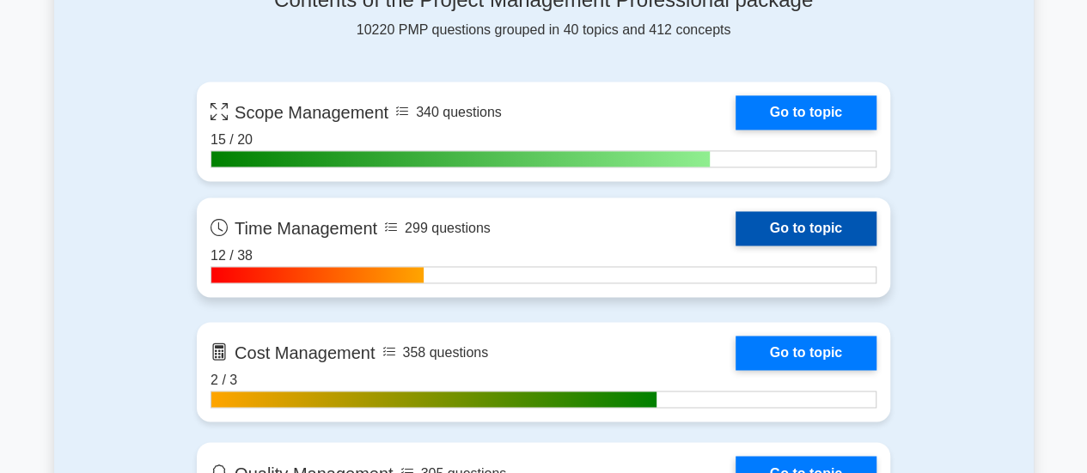
click at [736, 224] on link "Go to topic" at bounding box center [806, 228] width 141 height 34
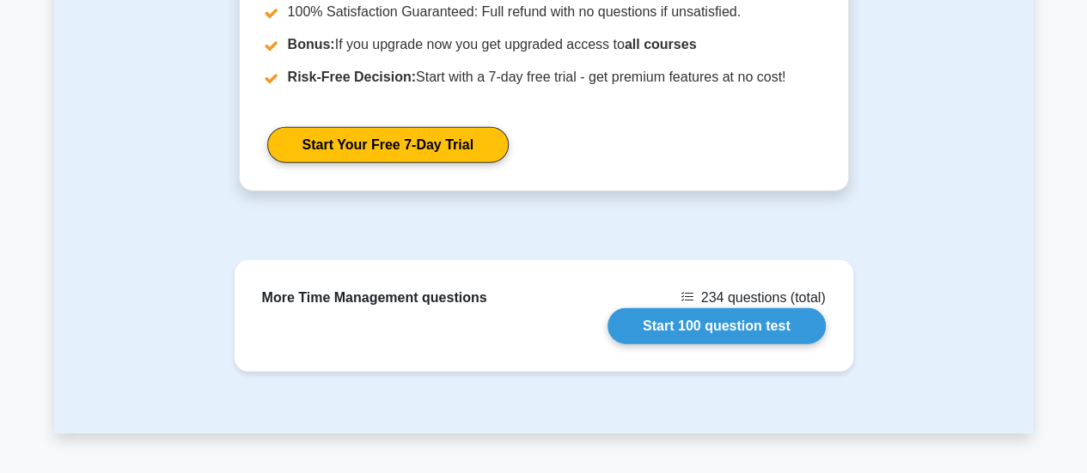
scroll to position [2148, 0]
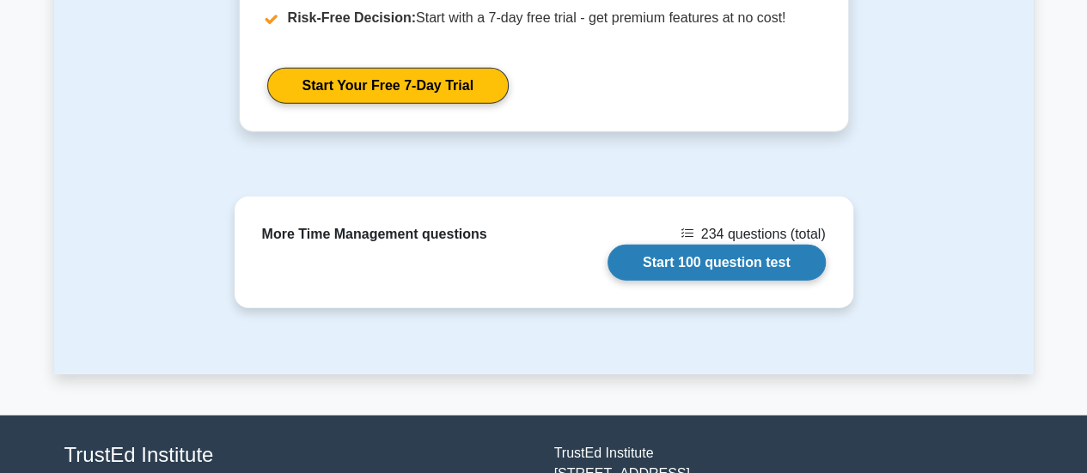
click at [708, 245] on link "Start 100 question test" at bounding box center [717, 263] width 218 height 36
